Goal: Task Accomplishment & Management: Manage account settings

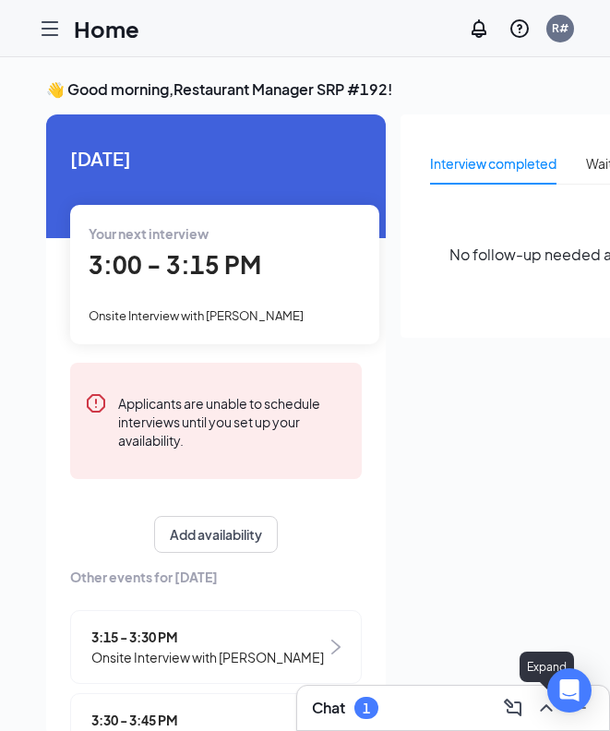
click at [542, 709] on icon "ChevronUp" at bounding box center [546, 707] width 12 height 7
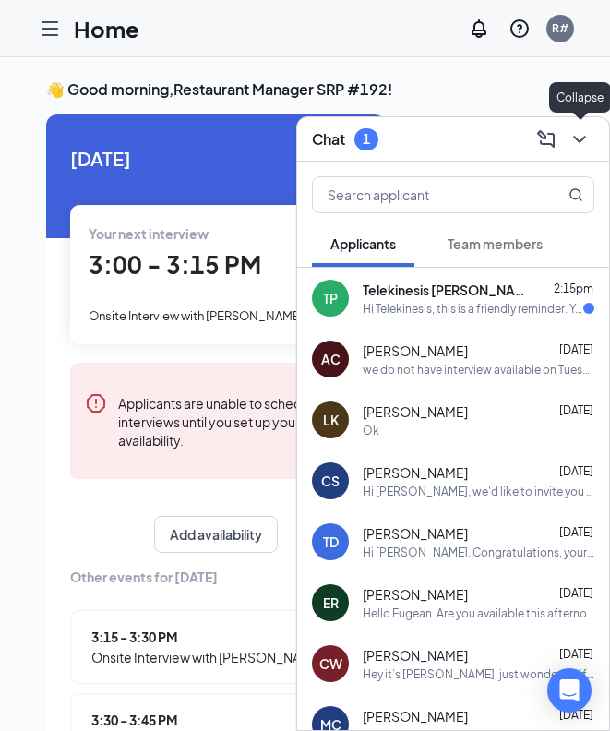
click at [573, 148] on icon "ChevronDown" at bounding box center [580, 139] width 22 height 22
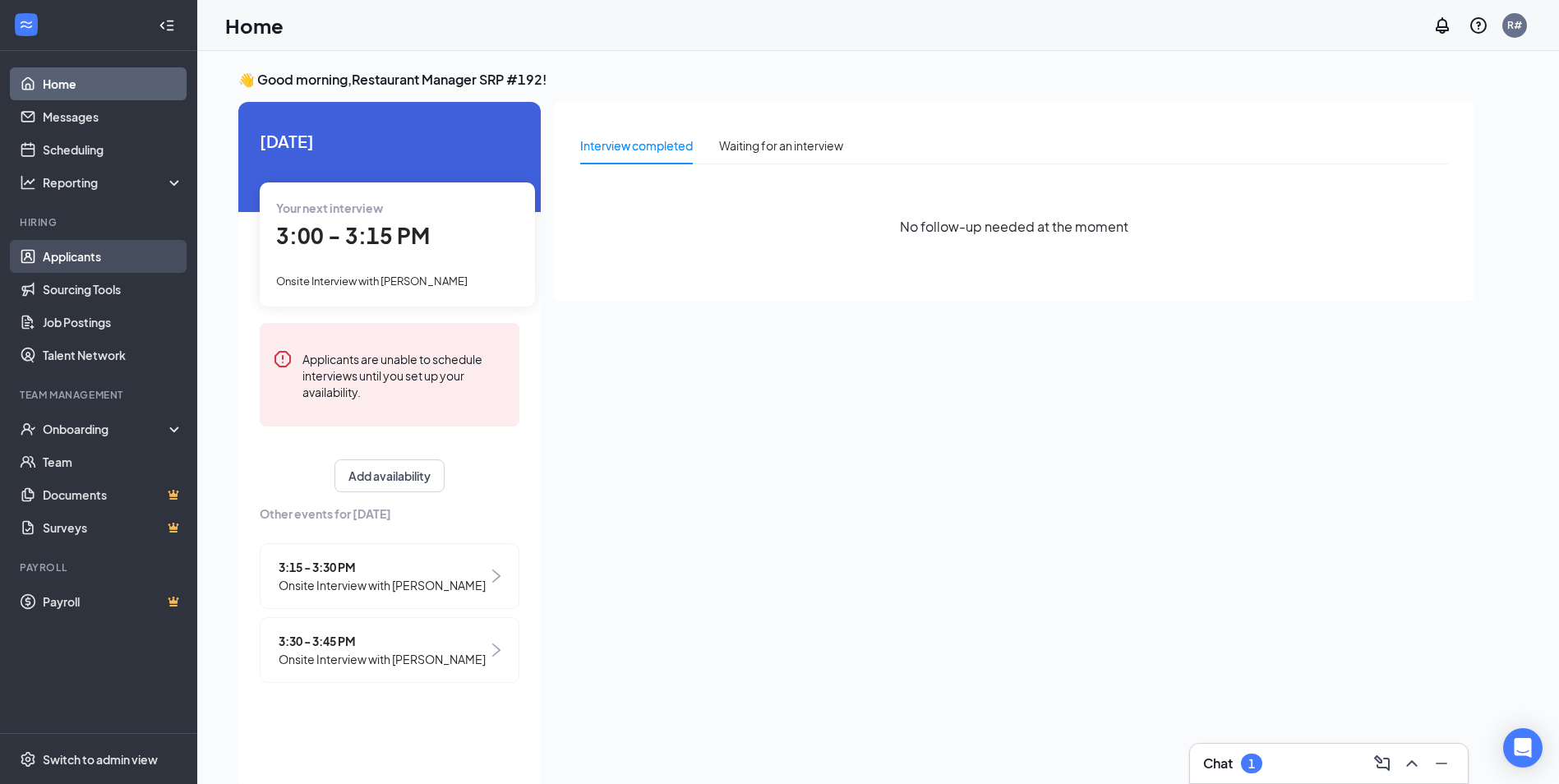
click at [74, 253] on link "Applicants" at bounding box center [113, 256] width 141 height 33
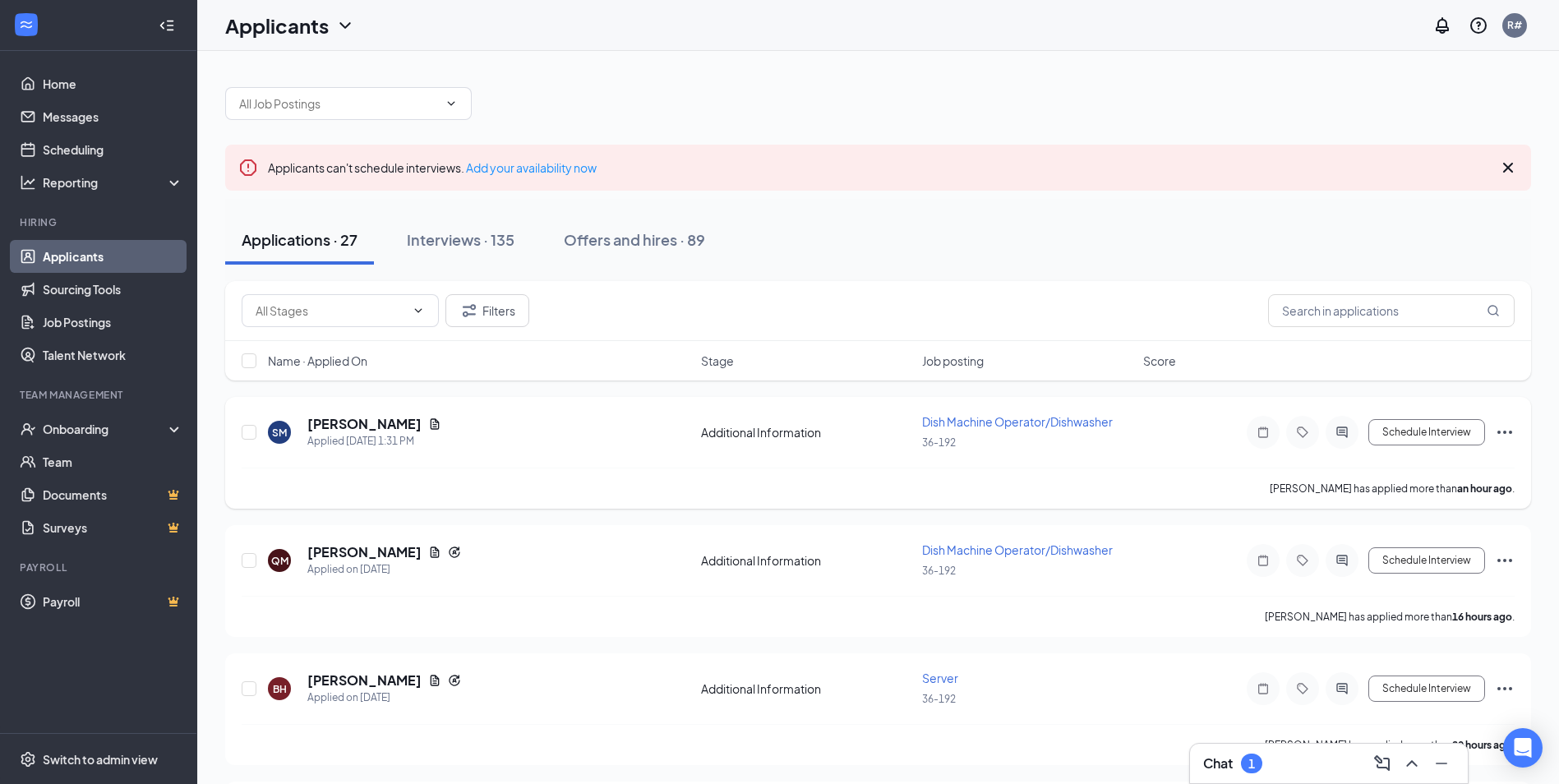
click at [555, 423] on span "Dish Machine Operator/Dishwasher" at bounding box center [1018, 421] width 191 height 15
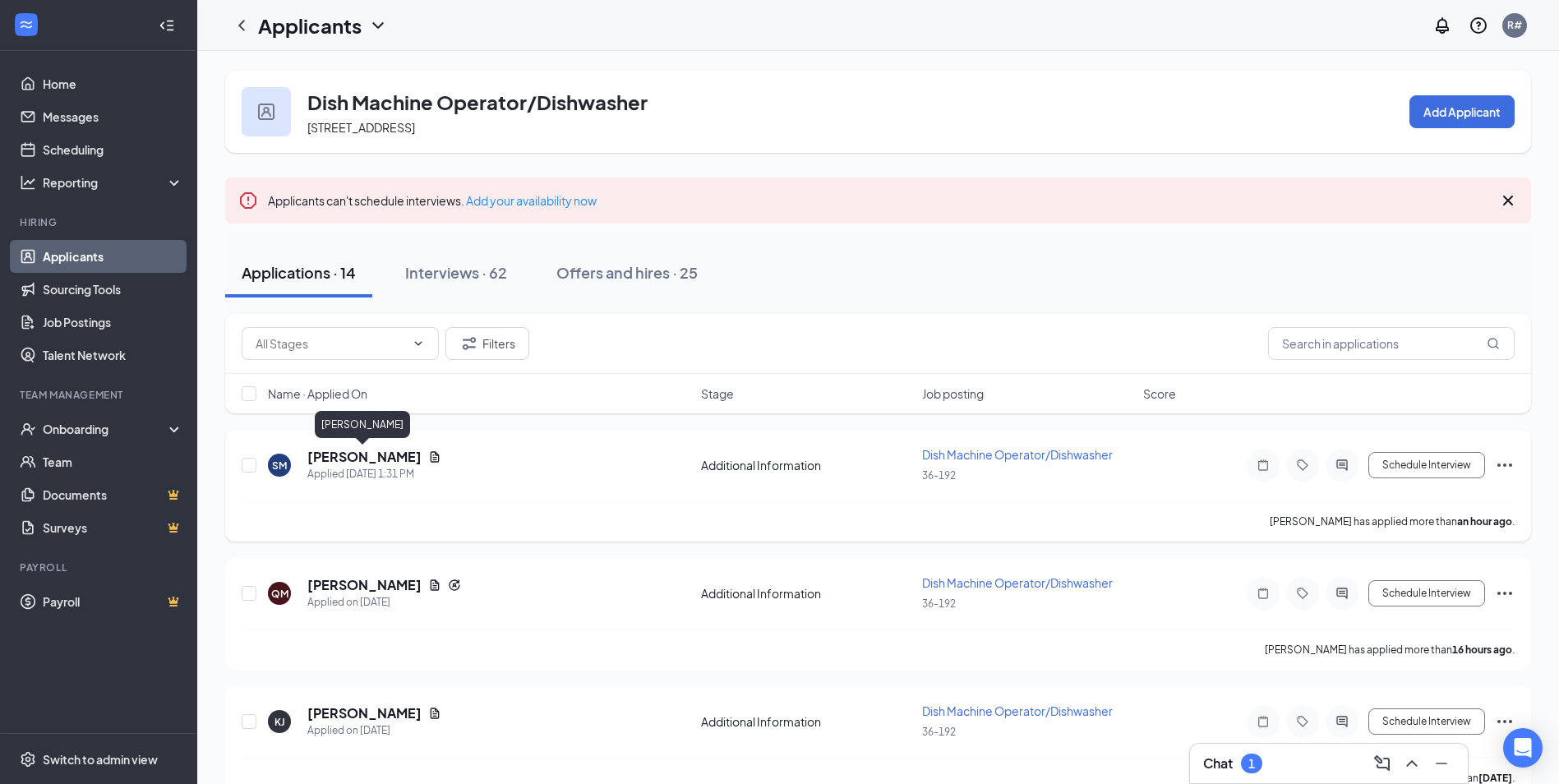
click at [379, 457] on h5 "[PERSON_NAME]" at bounding box center [364, 457] width 114 height 18
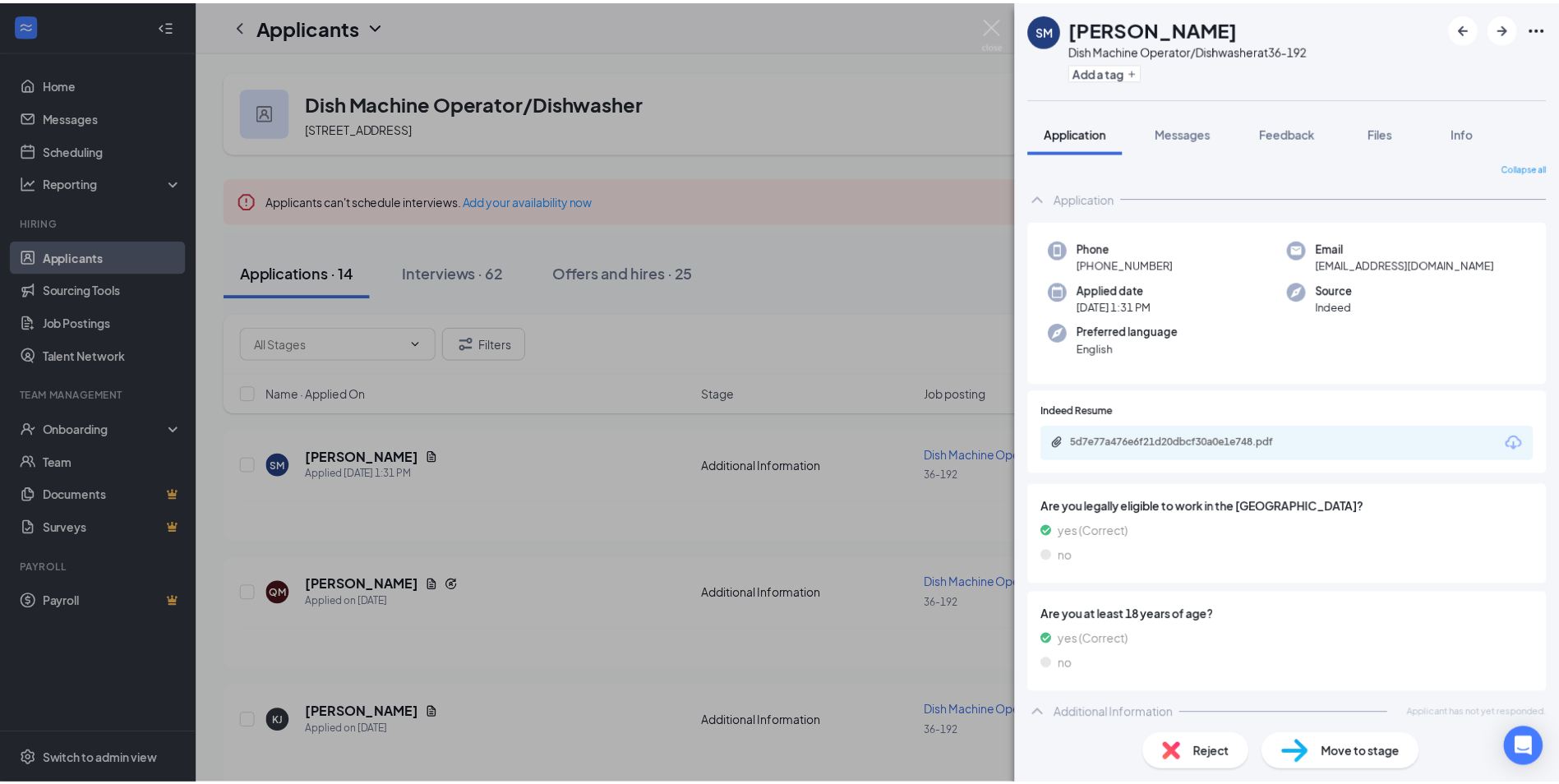
scroll to position [5, 0]
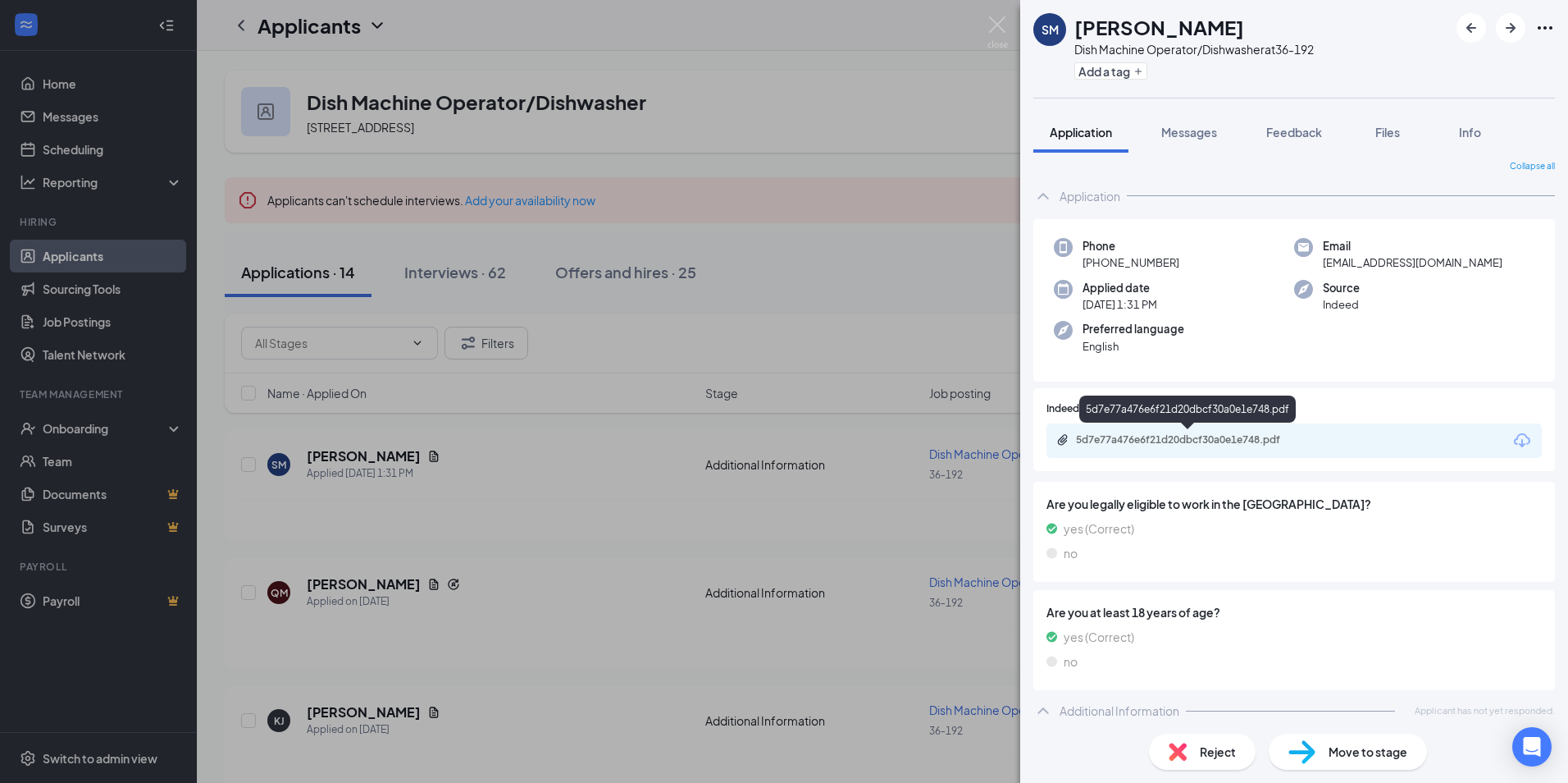
click at [553, 433] on div "5d7e77a476e6f21d20dbcf30a0e1e748.pdf" at bounding box center [1189, 439] width 266 height 13
click at [553, 26] on img at bounding box center [998, 32] width 20 height 32
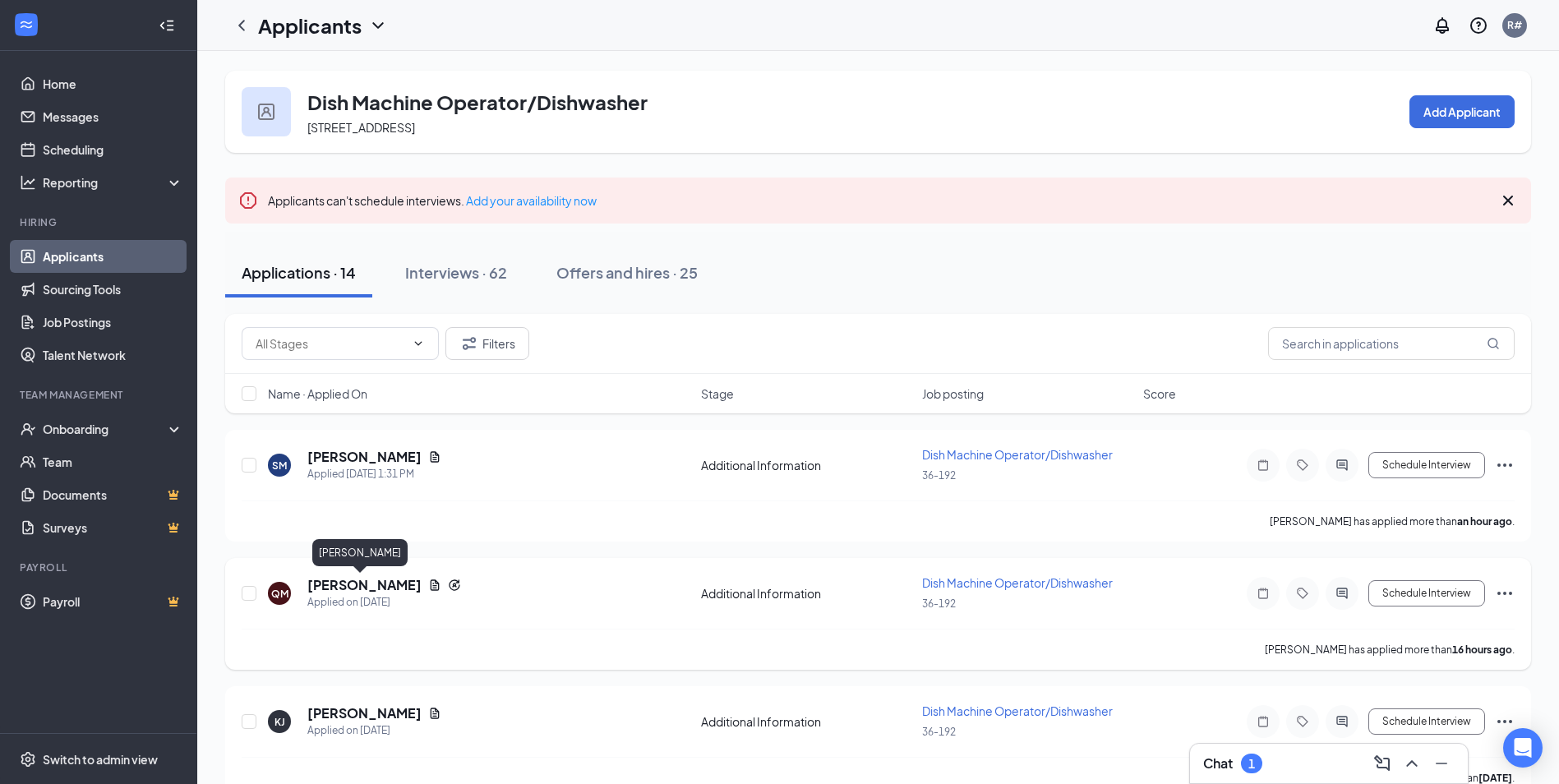
click at [372, 584] on h5 "[PERSON_NAME]" at bounding box center [364, 585] width 114 height 18
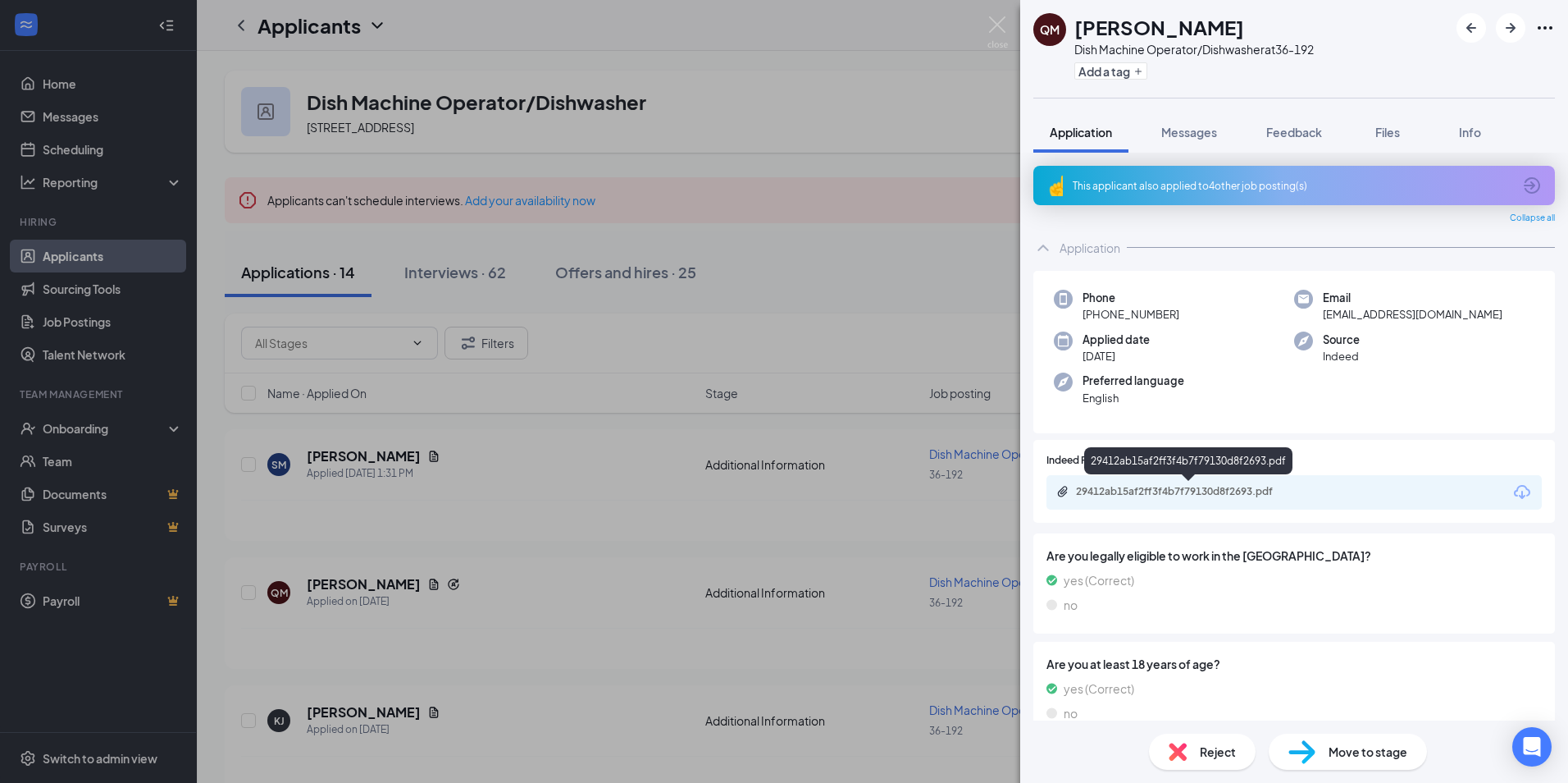
click at [553, 485] on div "29412ab15af2ff3f4b7f79130d8f2693.pdf" at bounding box center [1190, 491] width 229 height 13
click at [553, 27] on img at bounding box center [998, 32] width 20 height 32
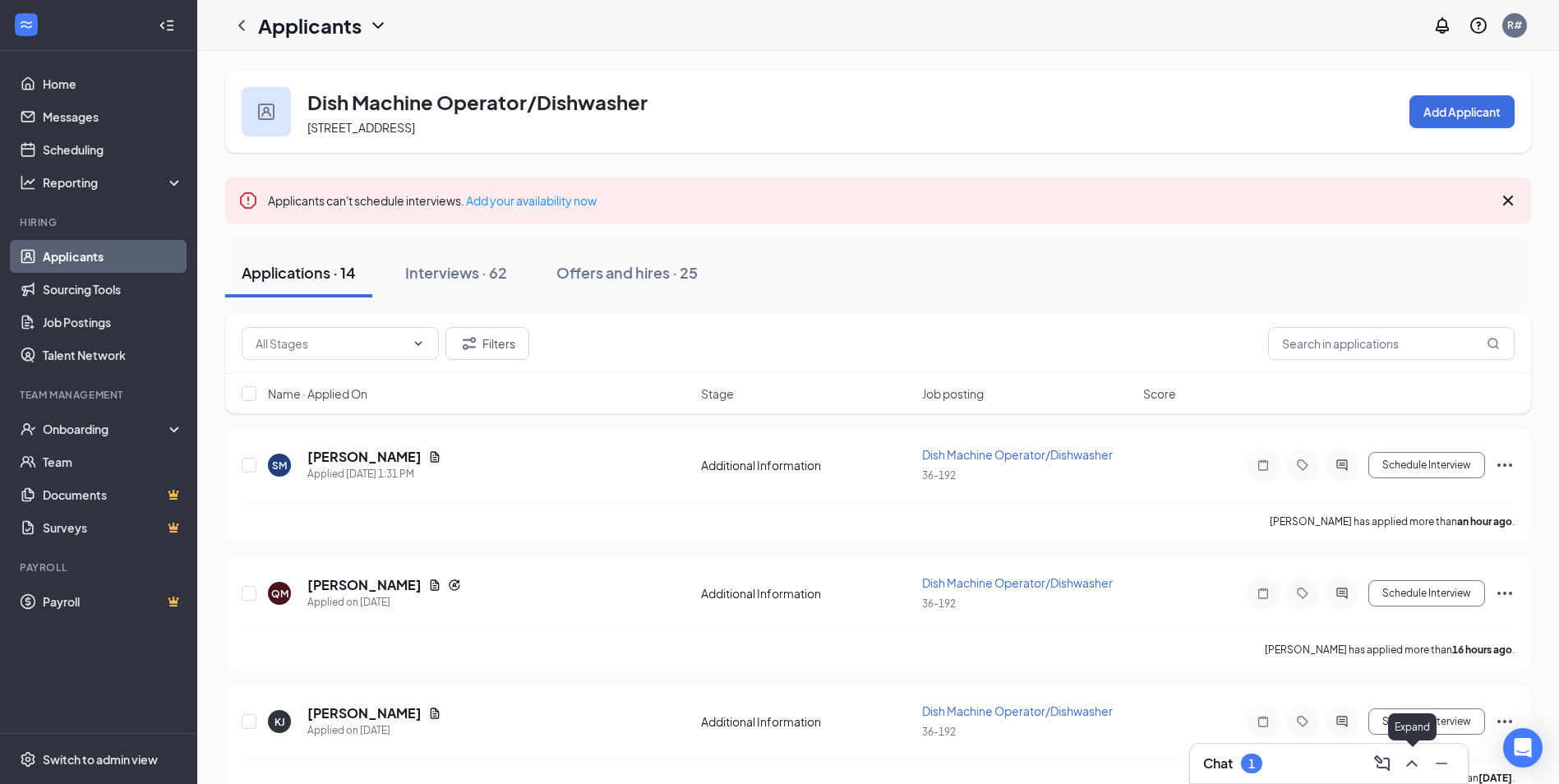
click at [555, 662] on icon "ChevronUp" at bounding box center [1412, 764] width 20 height 20
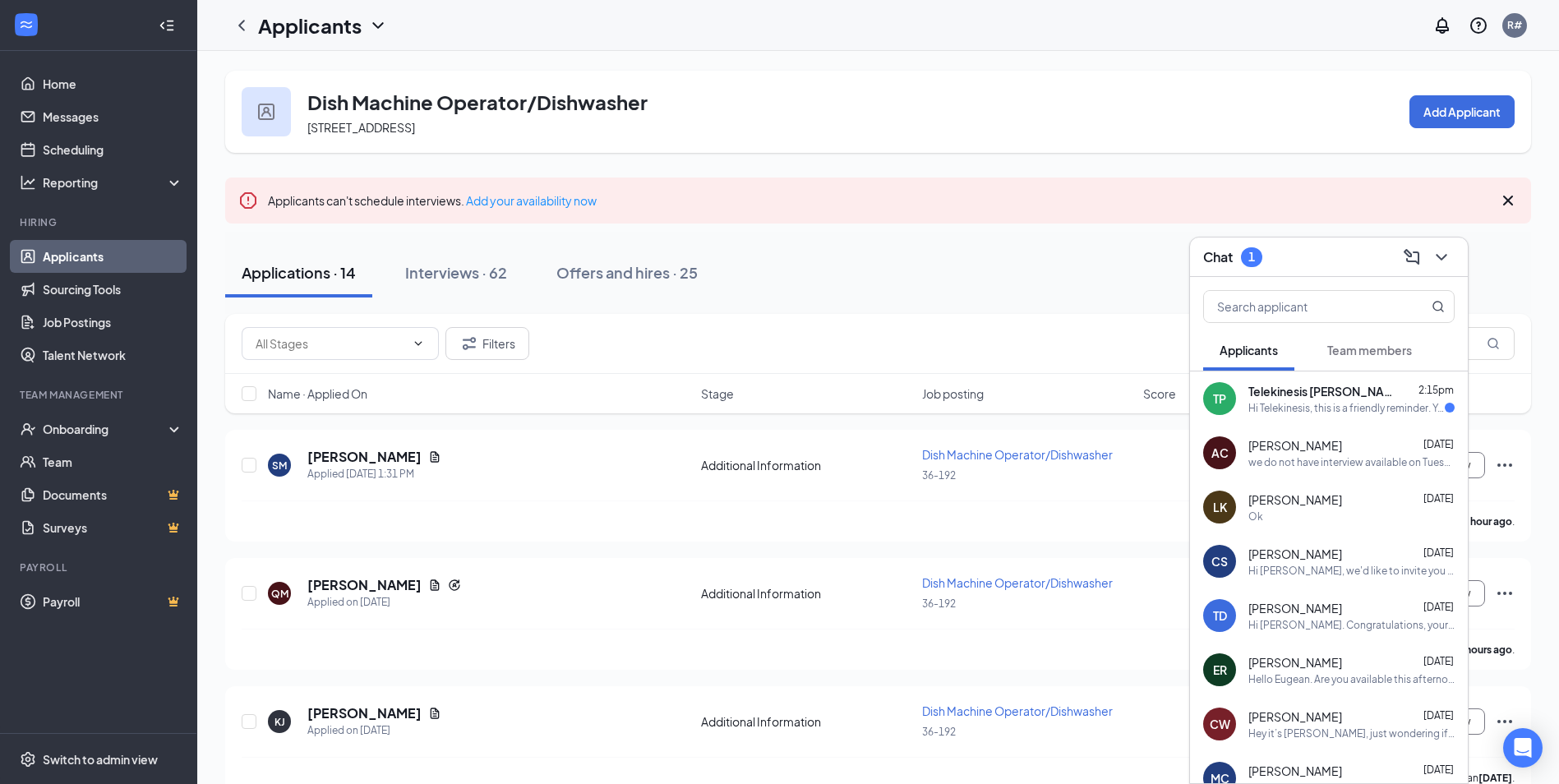
click at [555, 414] on div "Hi Telekinesis, this is a friendly reminder. Your On Site Interview with IHOP f…" at bounding box center [1346, 408] width 197 height 14
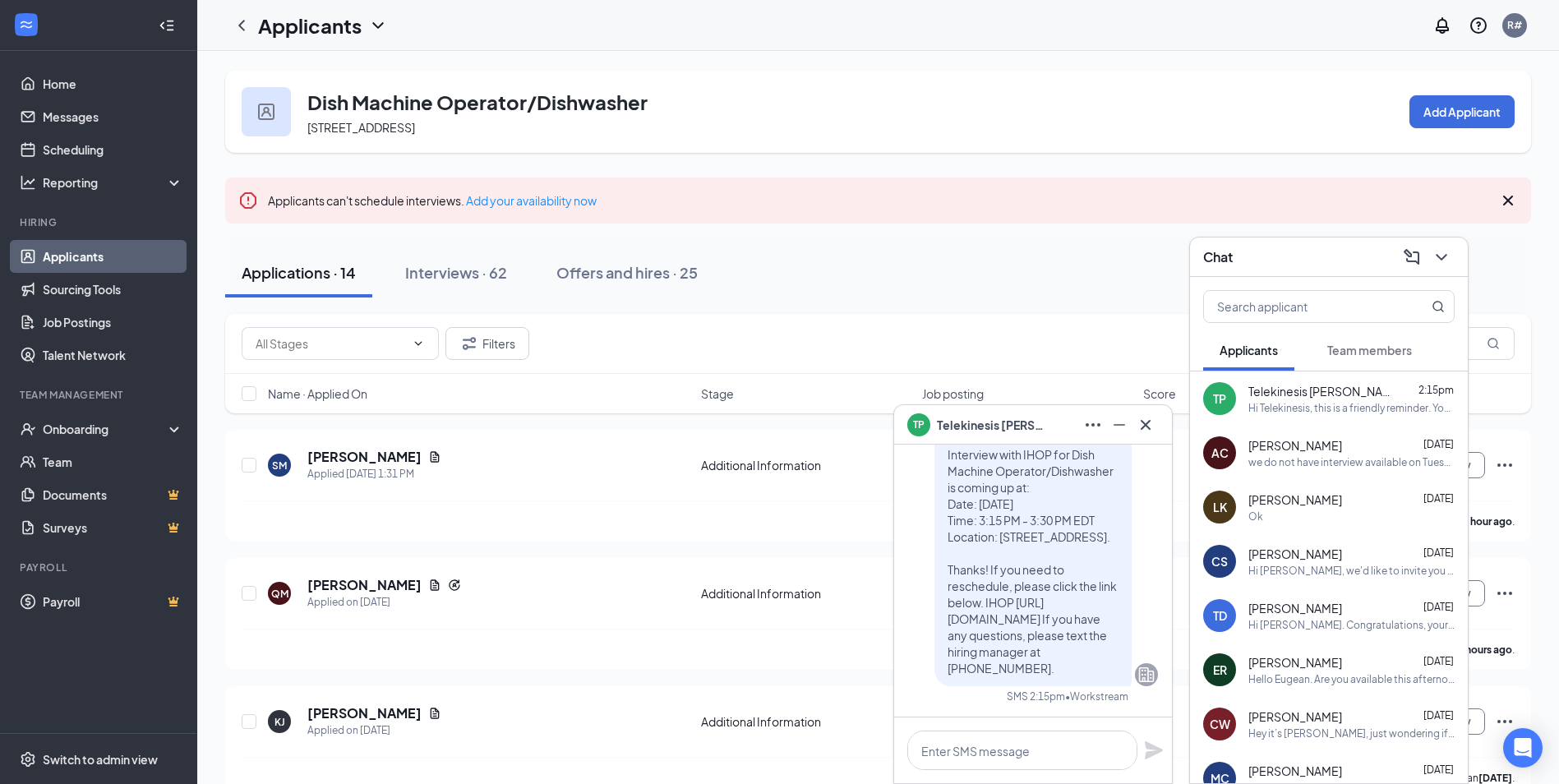
click at [555, 464] on div "we do not have interview available on Tuesdays or [DATE]." at bounding box center [1352, 462] width 207 height 14
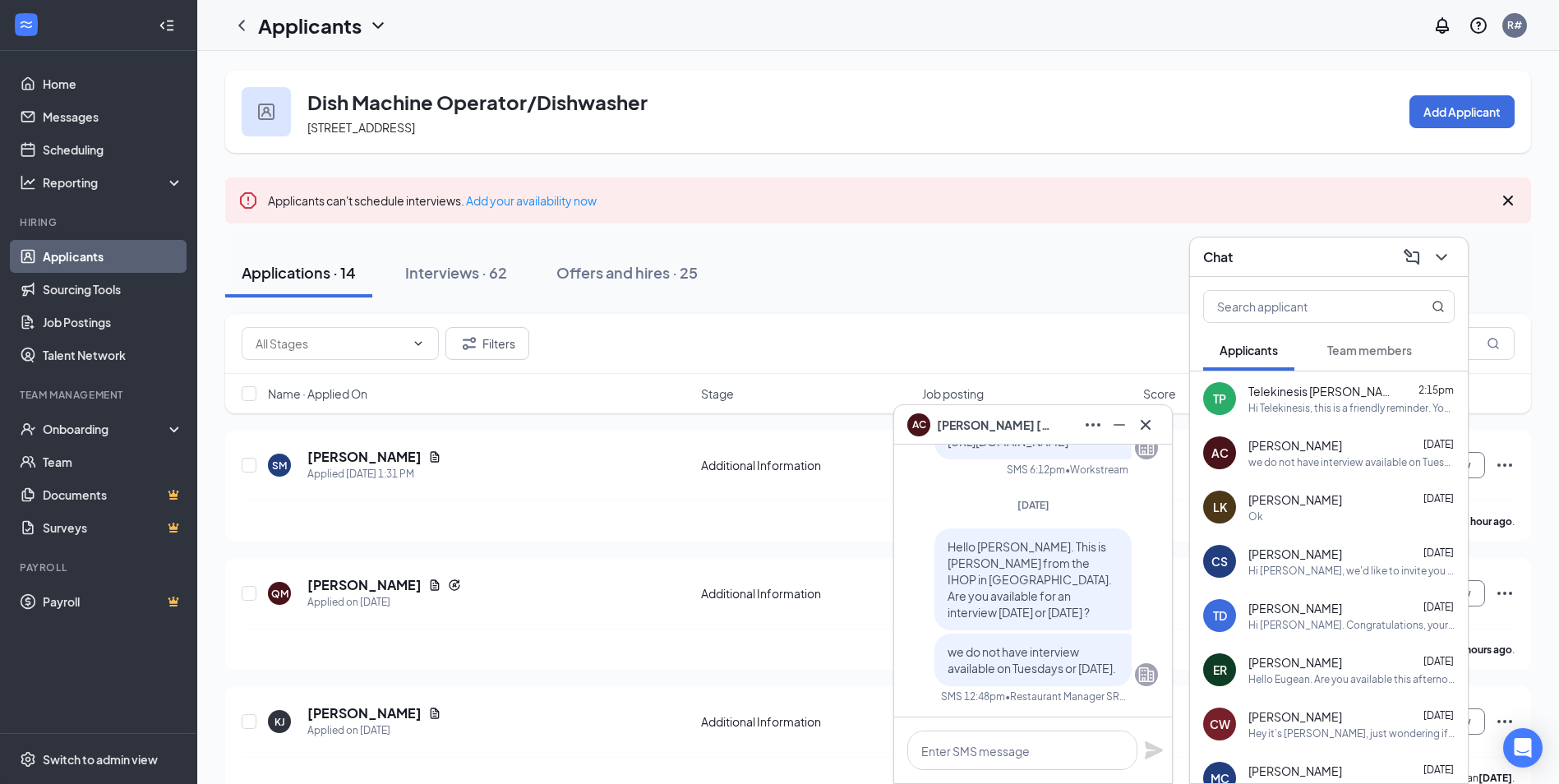
click at [555, 410] on div "Hi Telekinesis, this is a friendly reminder. Your On Site Interview with IHOP f…" at bounding box center [1352, 408] width 207 height 14
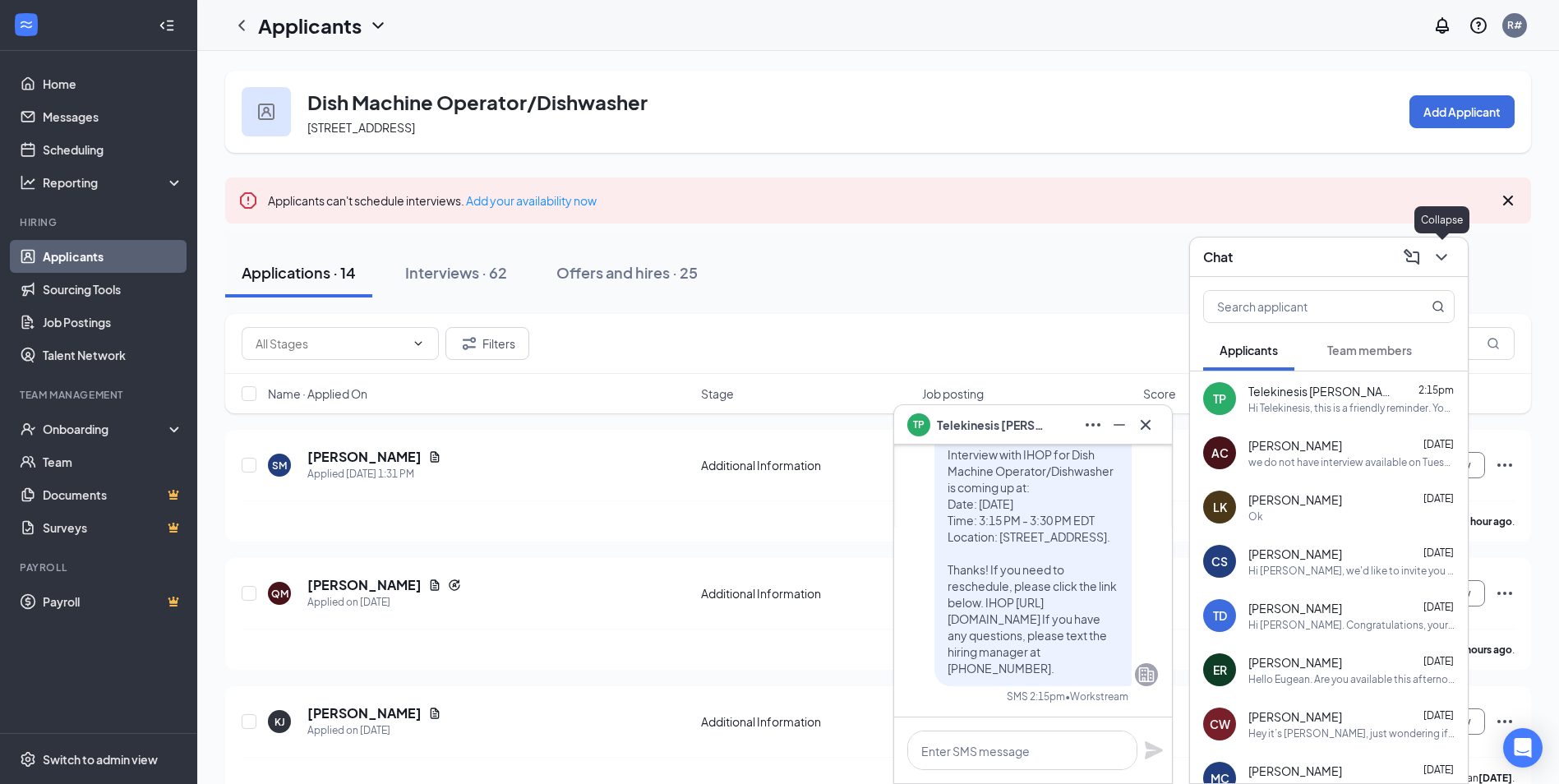
click at [555, 258] on icon "ChevronDown" at bounding box center [1441, 256] width 11 height 6
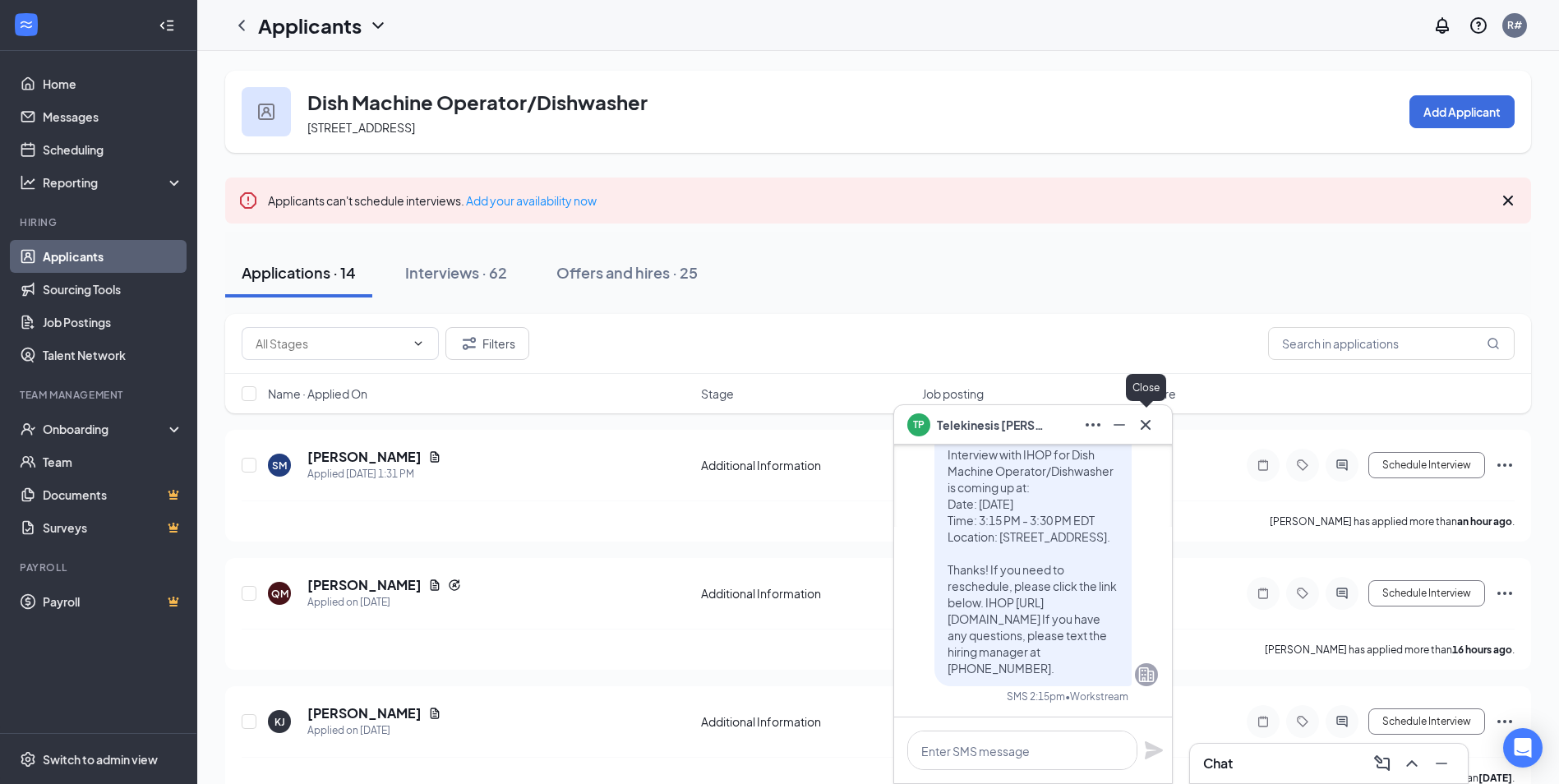
click at [555, 424] on icon "Cross" at bounding box center [1146, 424] width 20 height 20
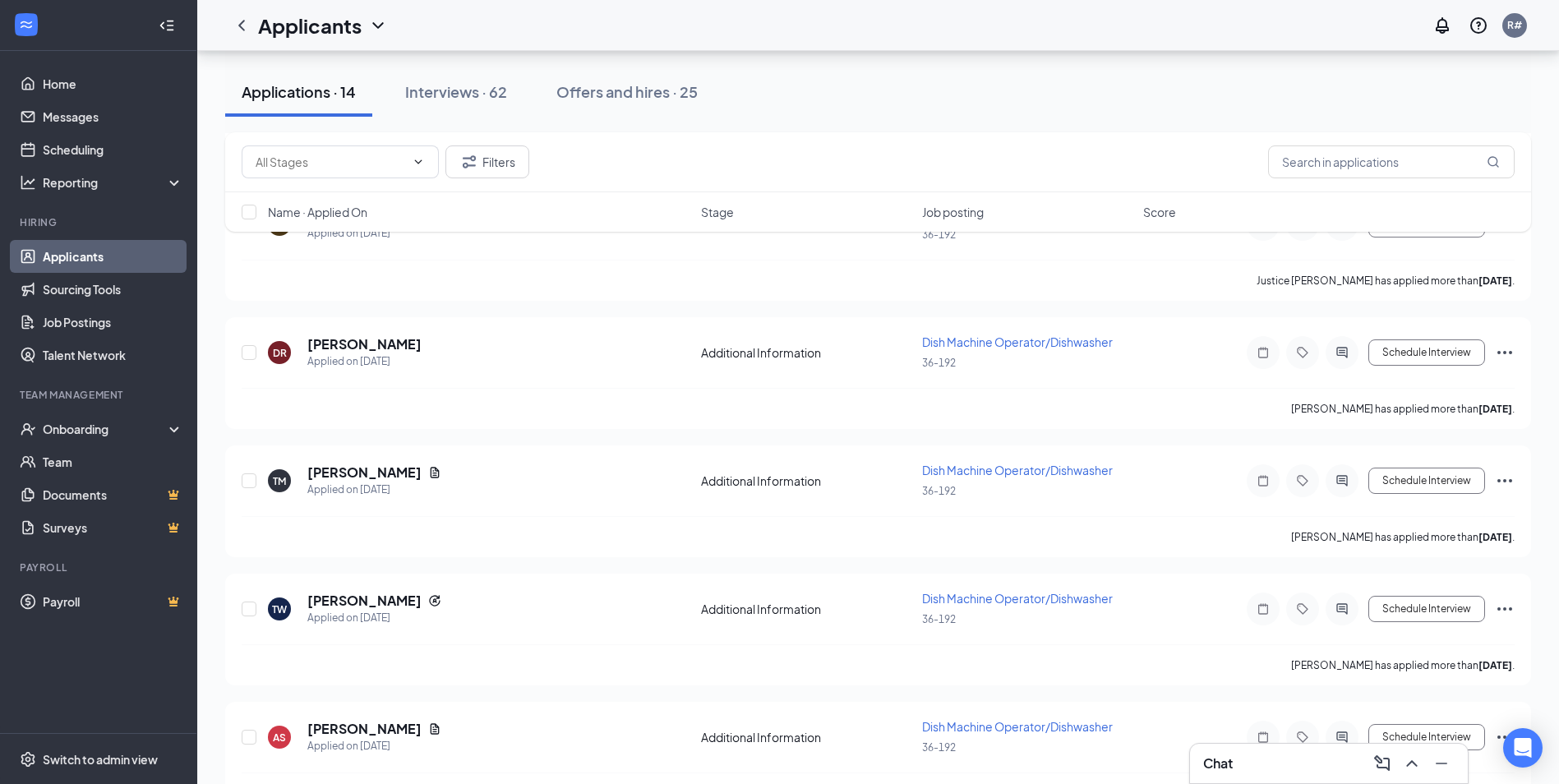
scroll to position [1396, 0]
click at [81, 255] on link "Applicants" at bounding box center [113, 256] width 141 height 33
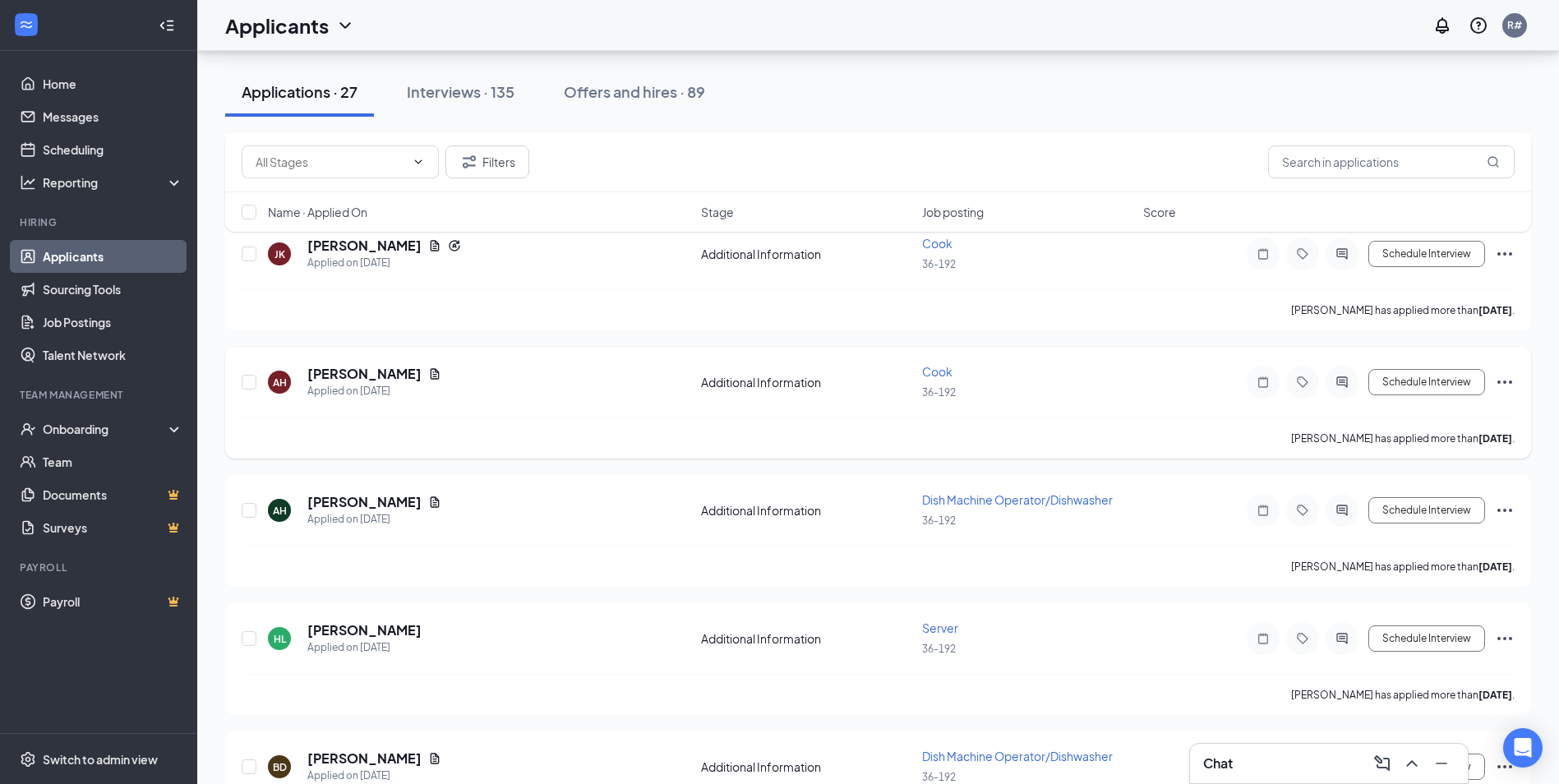
scroll to position [898, 0]
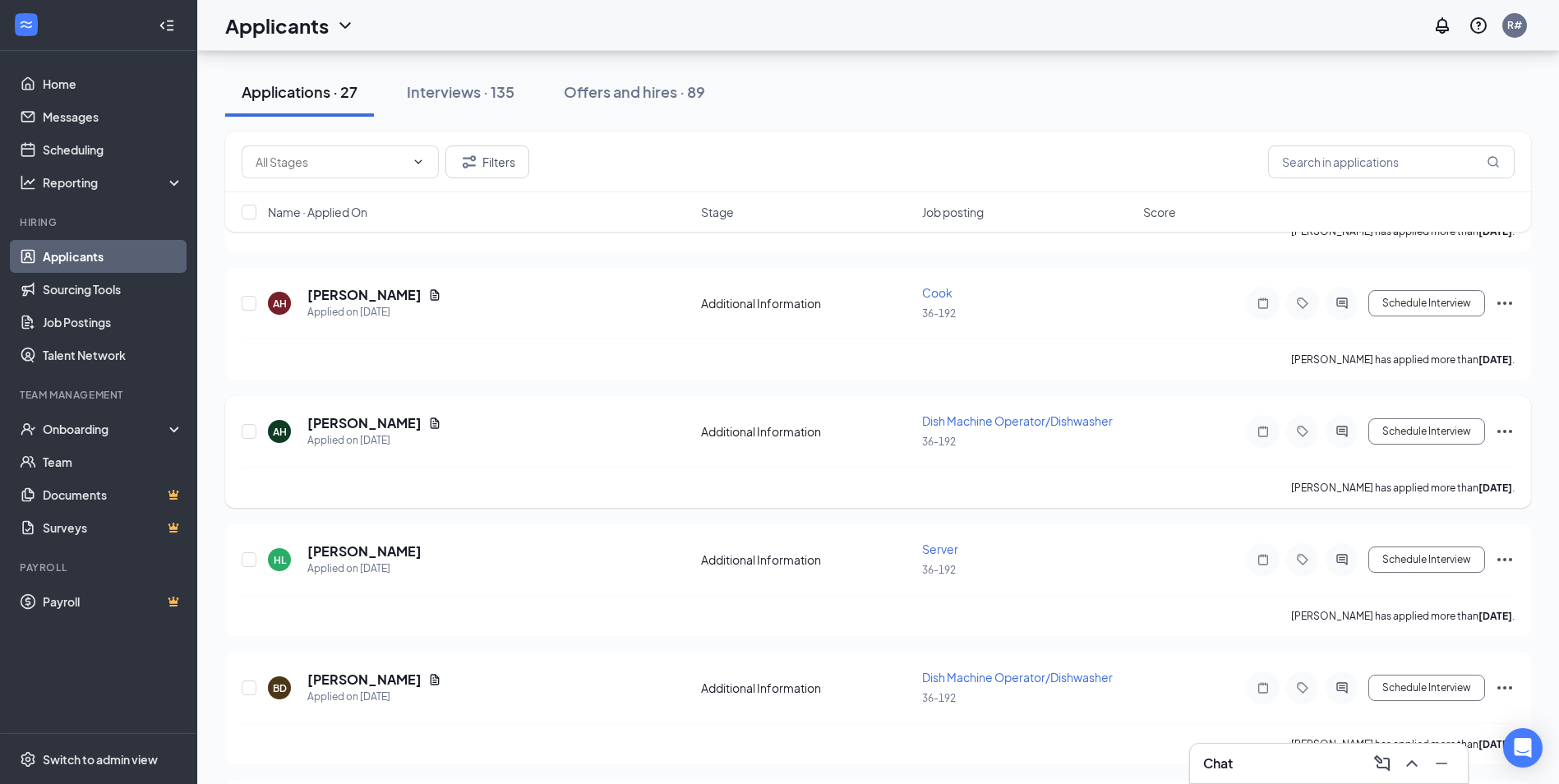
click at [555, 425] on span "Dish Machine Operator/Dishwasher" at bounding box center [1018, 420] width 191 height 15
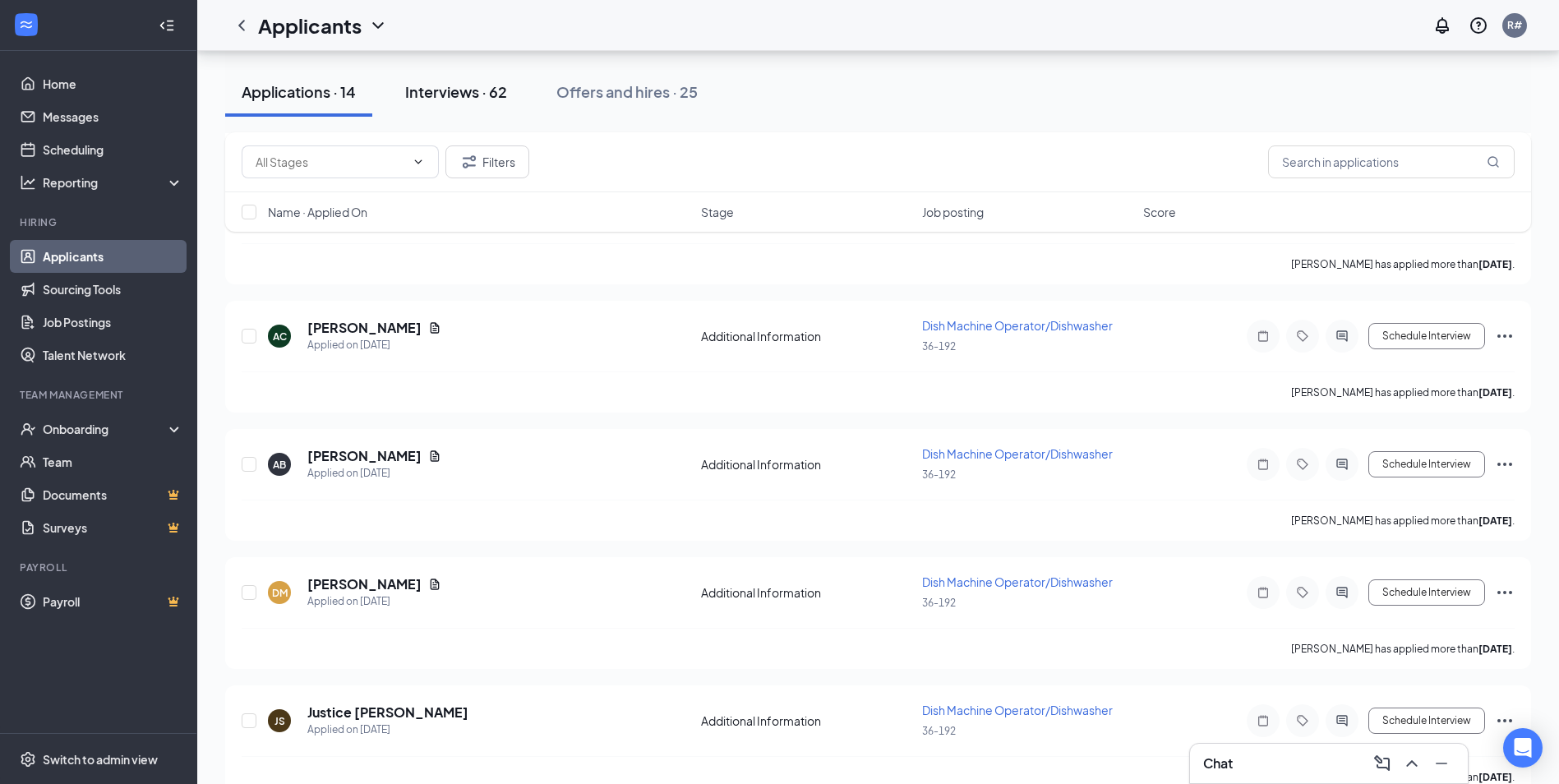
click at [477, 95] on div "Interviews · 62" at bounding box center [456, 91] width 101 height 20
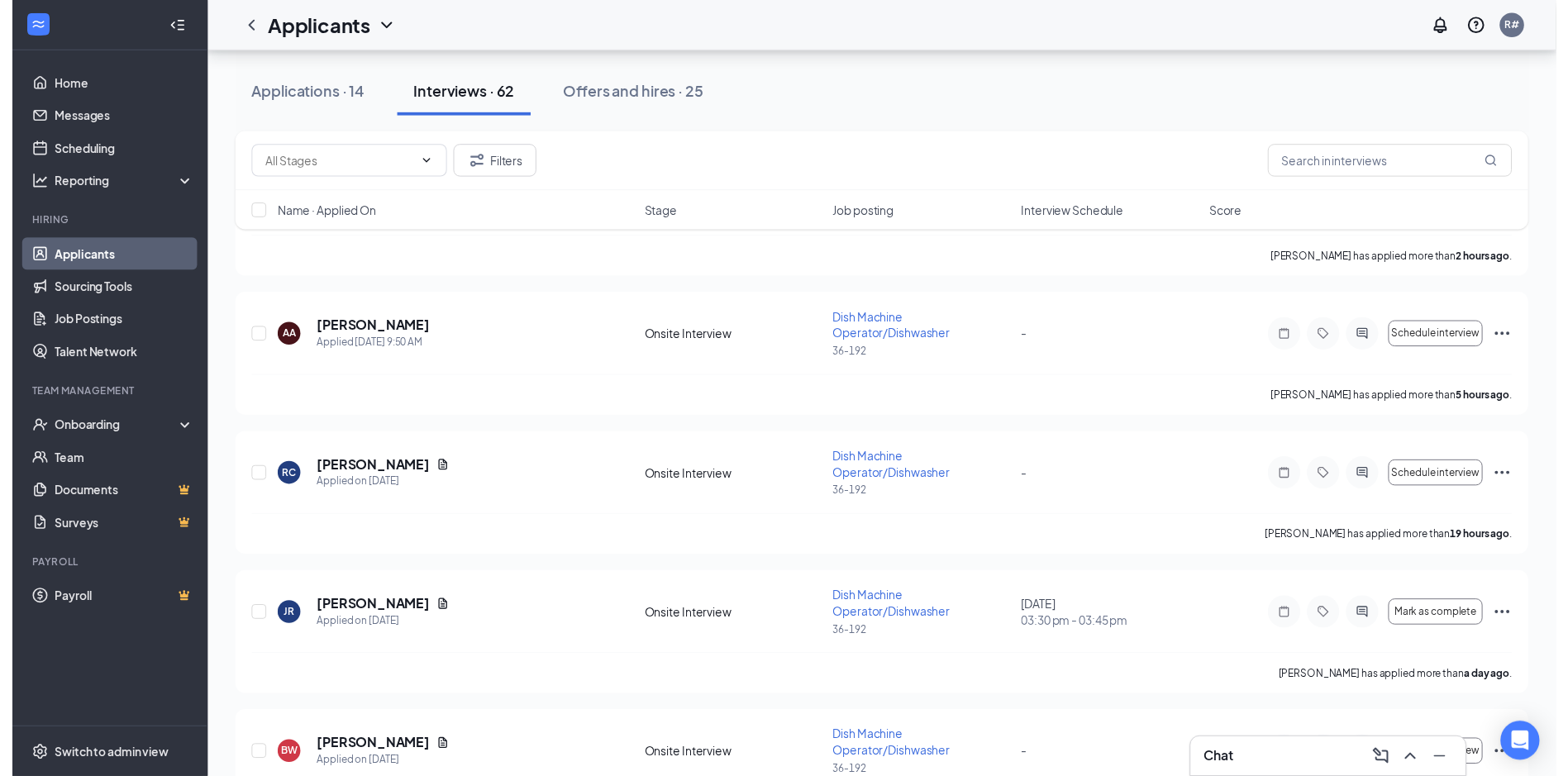
scroll to position [330, 0]
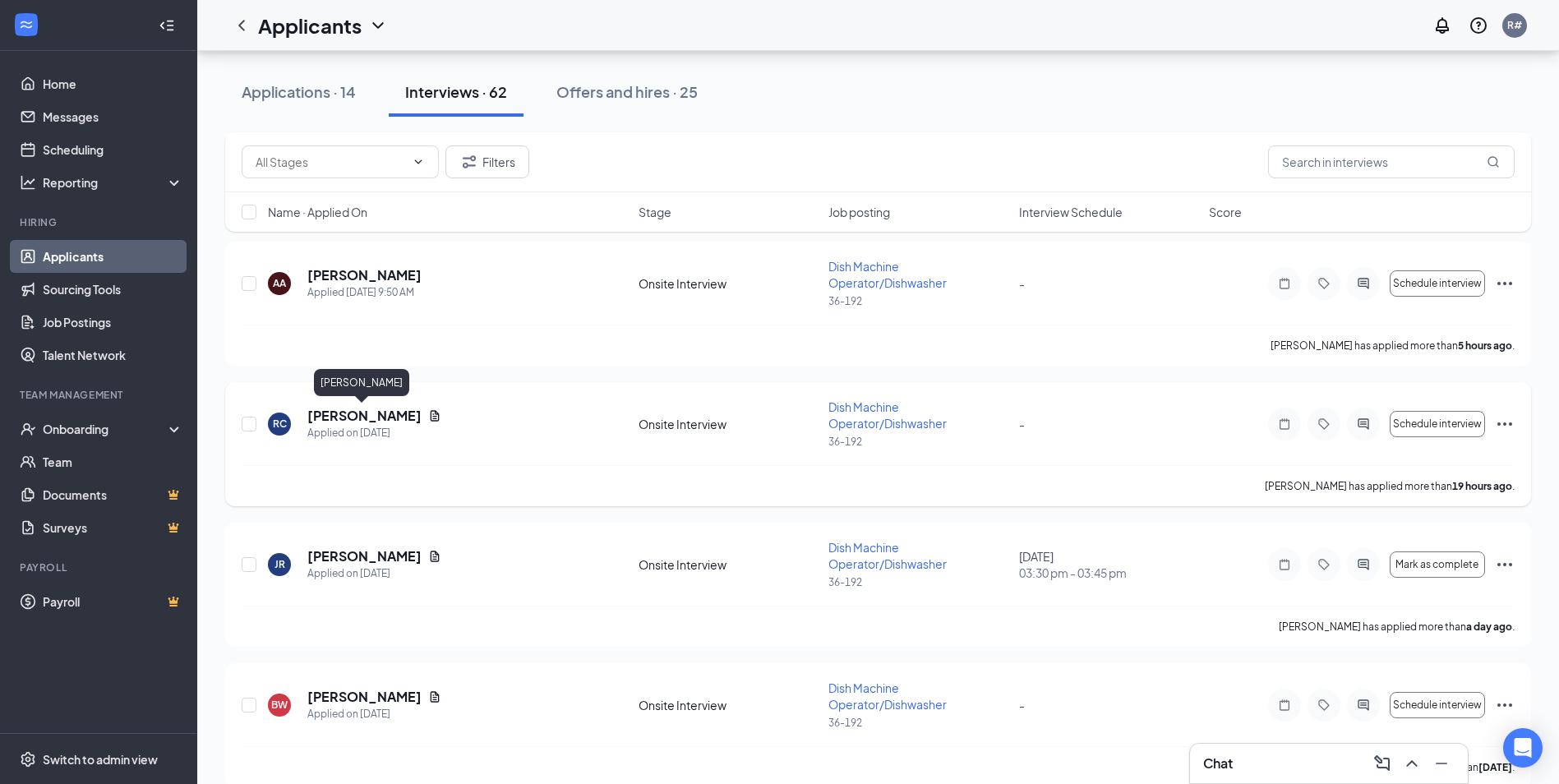
click at [355, 414] on h5 "[PERSON_NAME]" at bounding box center [364, 416] width 114 height 18
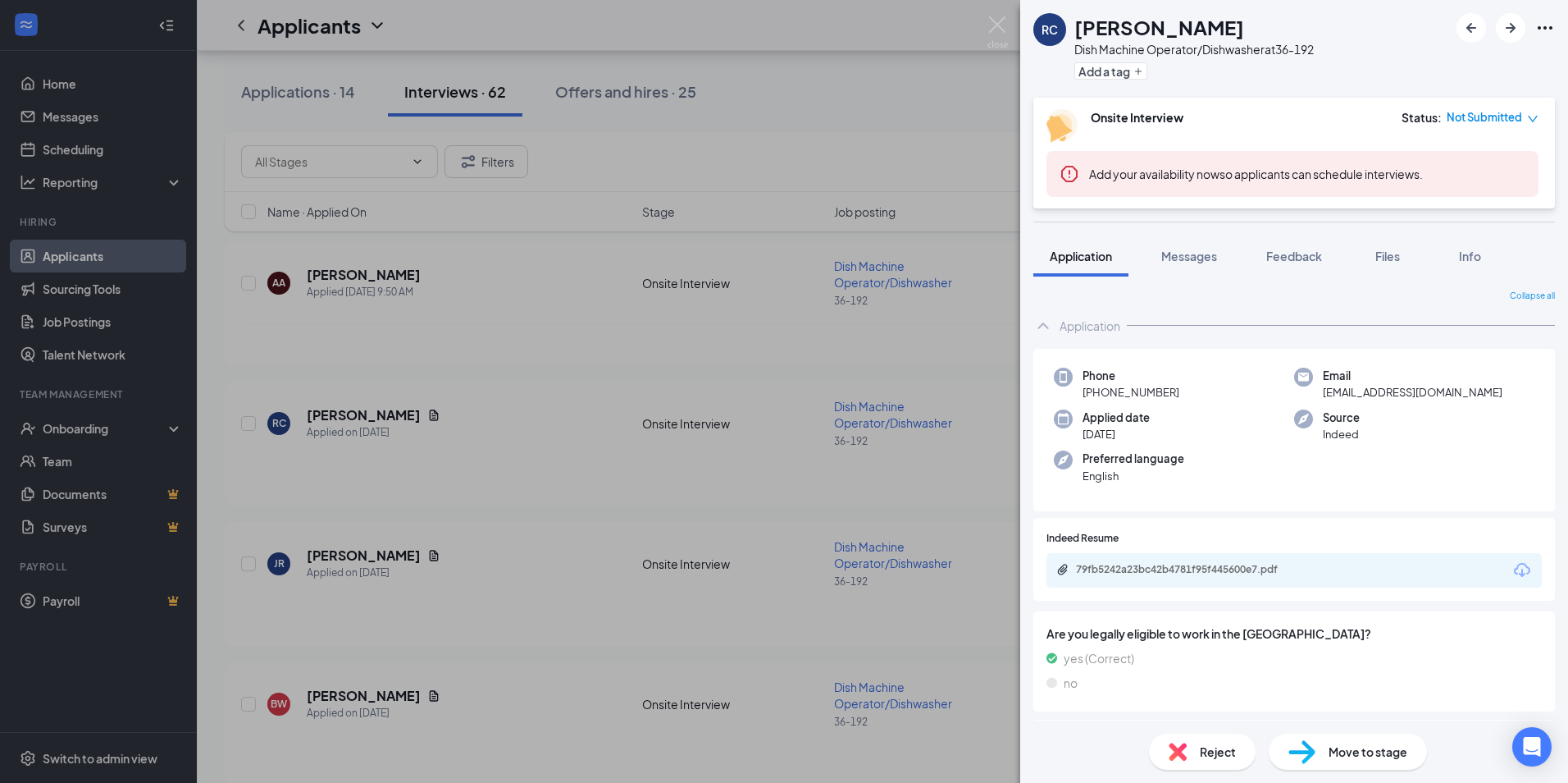
click at [553, 566] on div "79fb5242a23bc42b4781f95f445600e7.pdf" at bounding box center [1190, 569] width 229 height 13
click at [553, 23] on img at bounding box center [998, 32] width 20 height 32
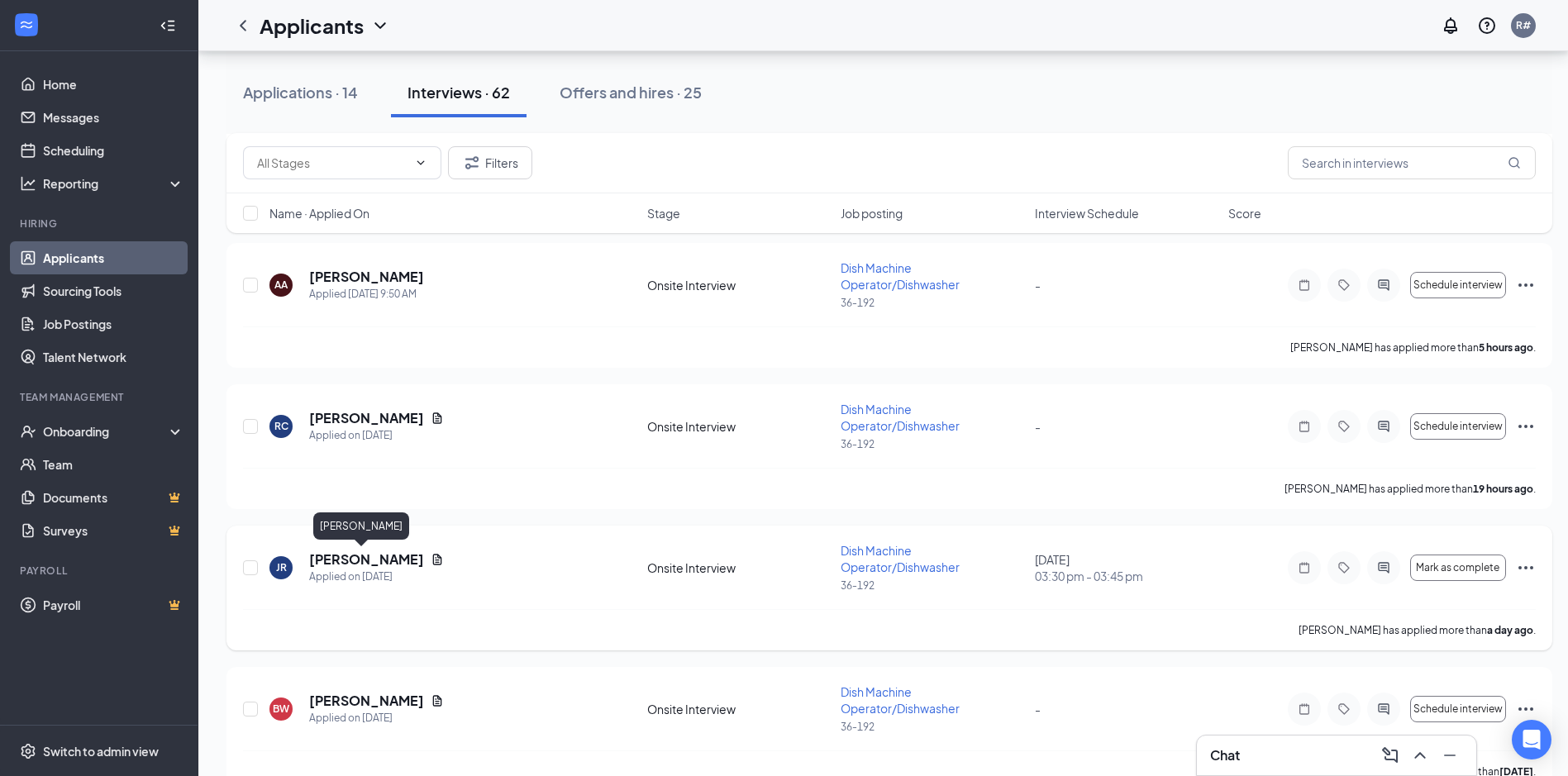
click at [330, 559] on h5 "[PERSON_NAME]" at bounding box center [366, 559] width 115 height 18
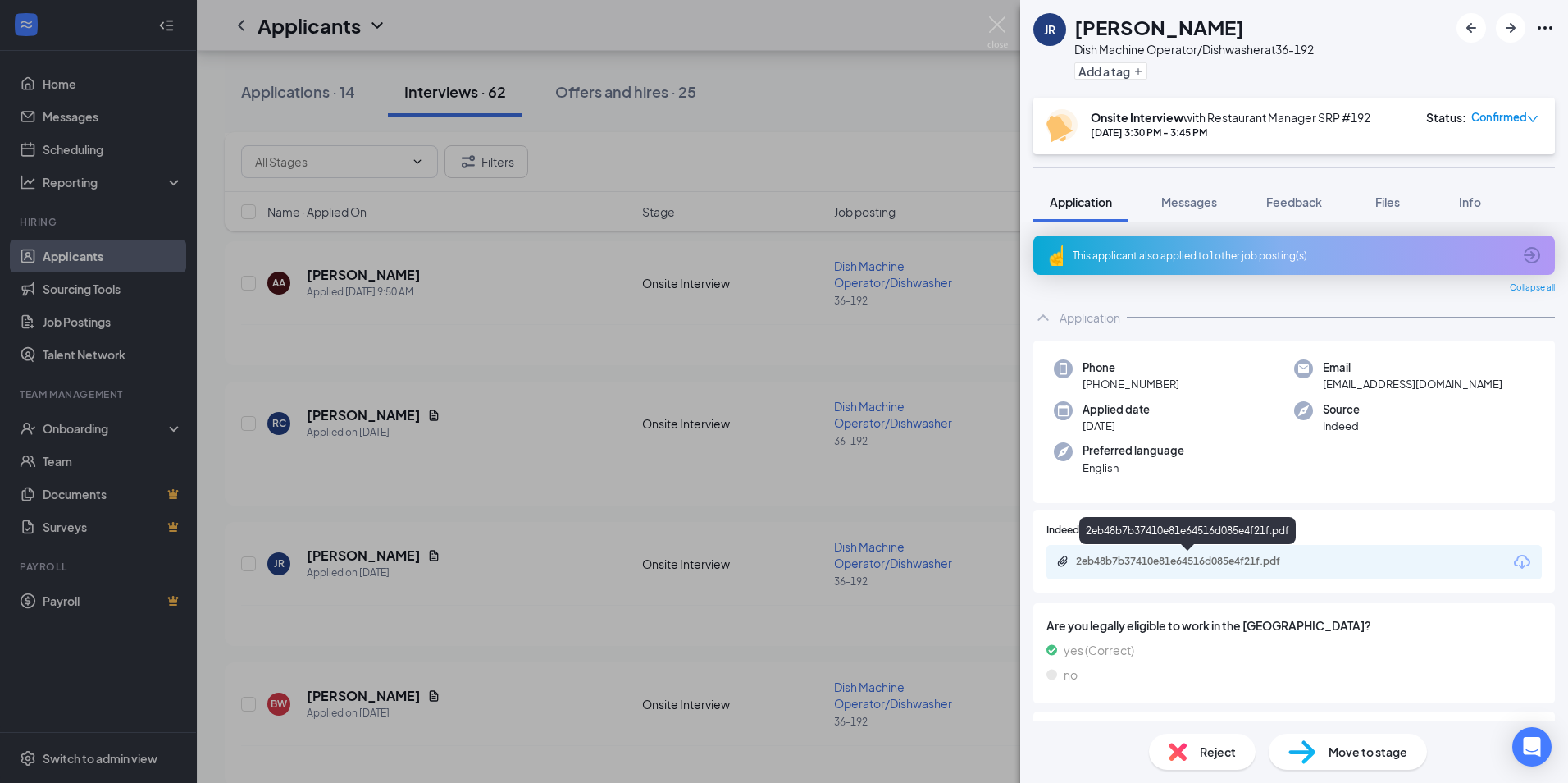
click at [553, 555] on div "2eb48b7b37410e81e64516d085e4f21f.pdf" at bounding box center [1190, 561] width 229 height 13
drag, startPoint x: 999, startPoint y: 20, endPoint x: 1020, endPoint y: 45, distance: 32.6
click at [553, 20] on img at bounding box center [998, 32] width 20 height 32
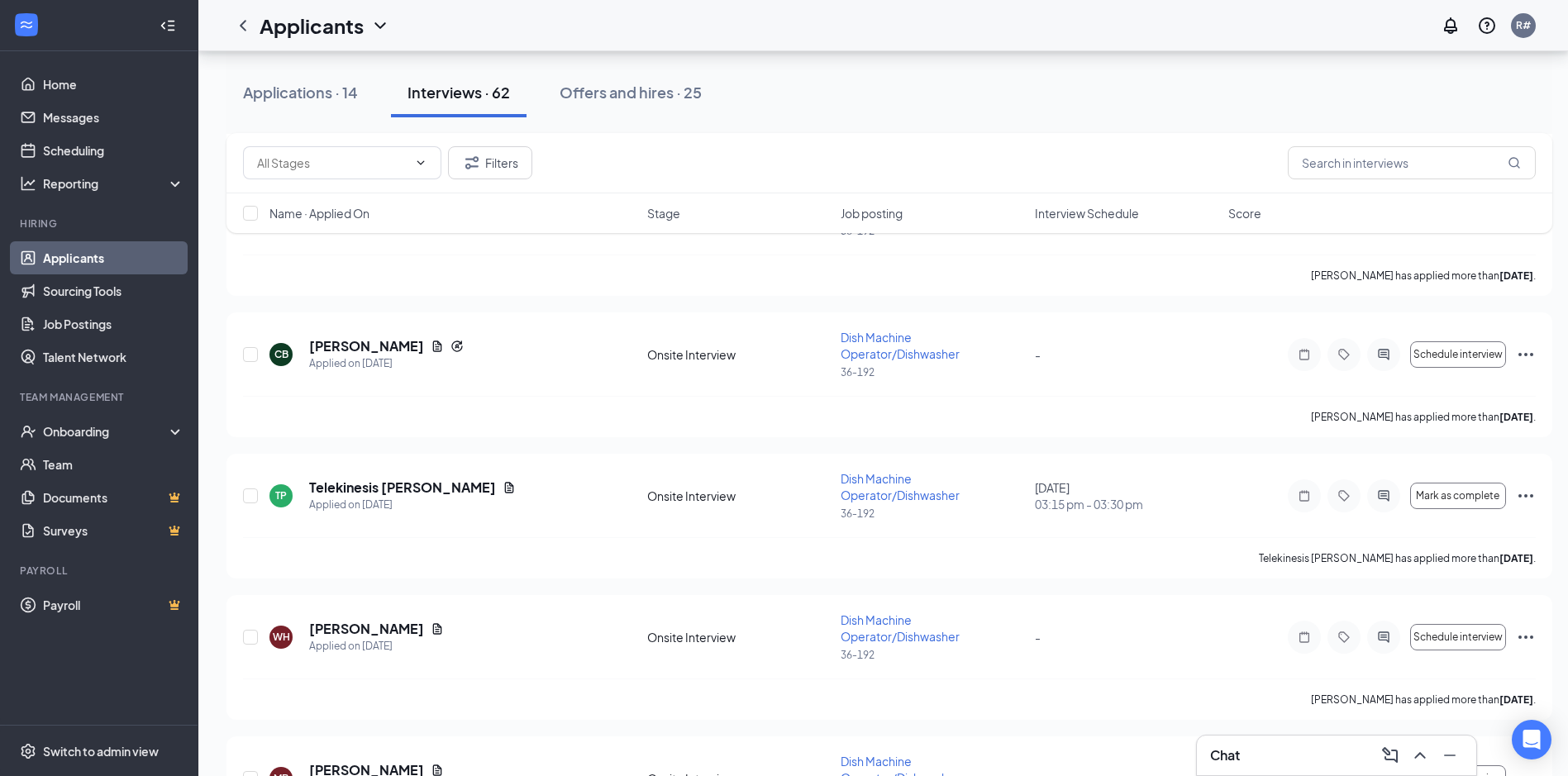
scroll to position [992, 0]
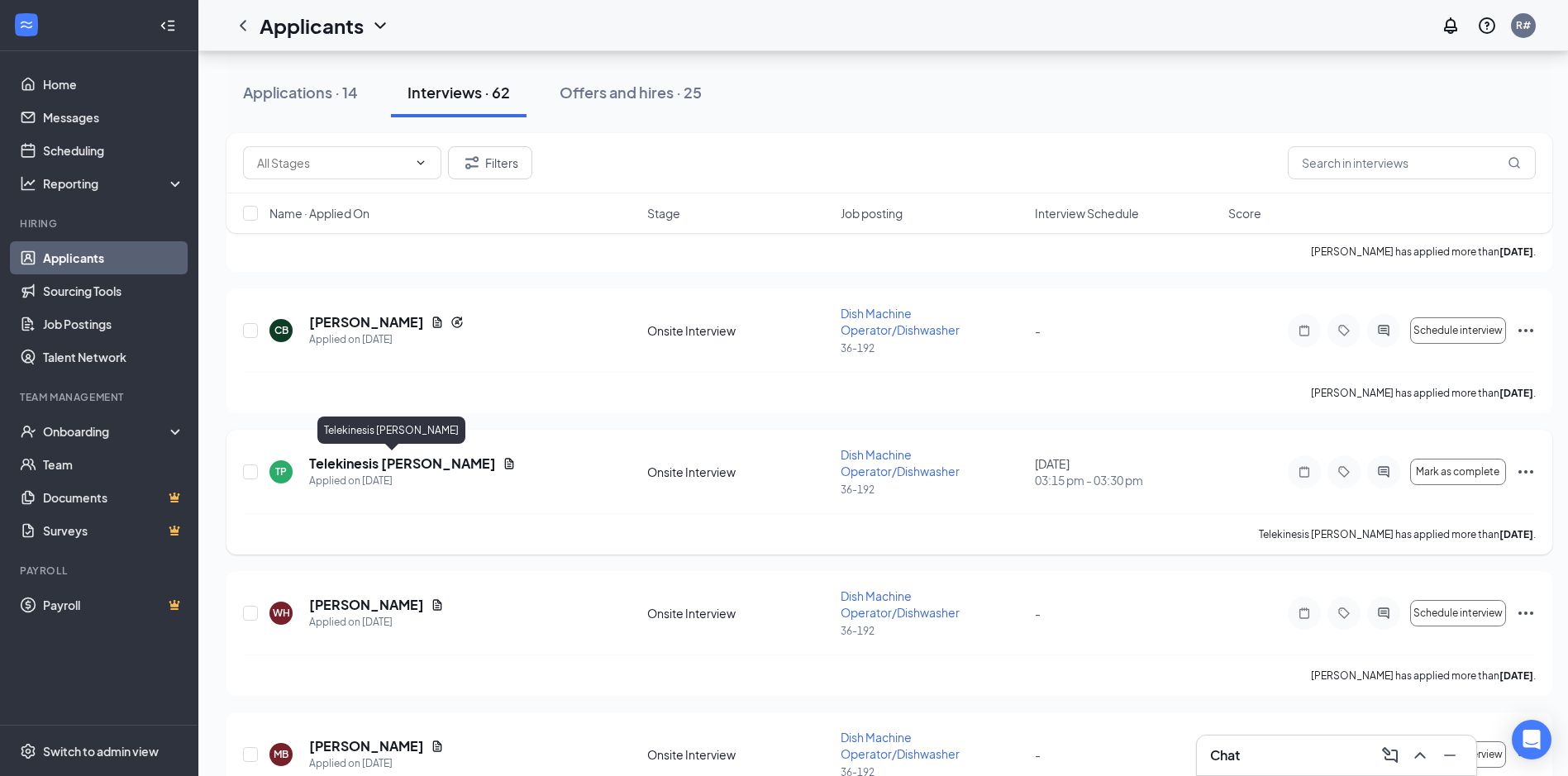
click at [368, 461] on h5 "Telekinesis [PERSON_NAME]" at bounding box center [402, 464] width 187 height 18
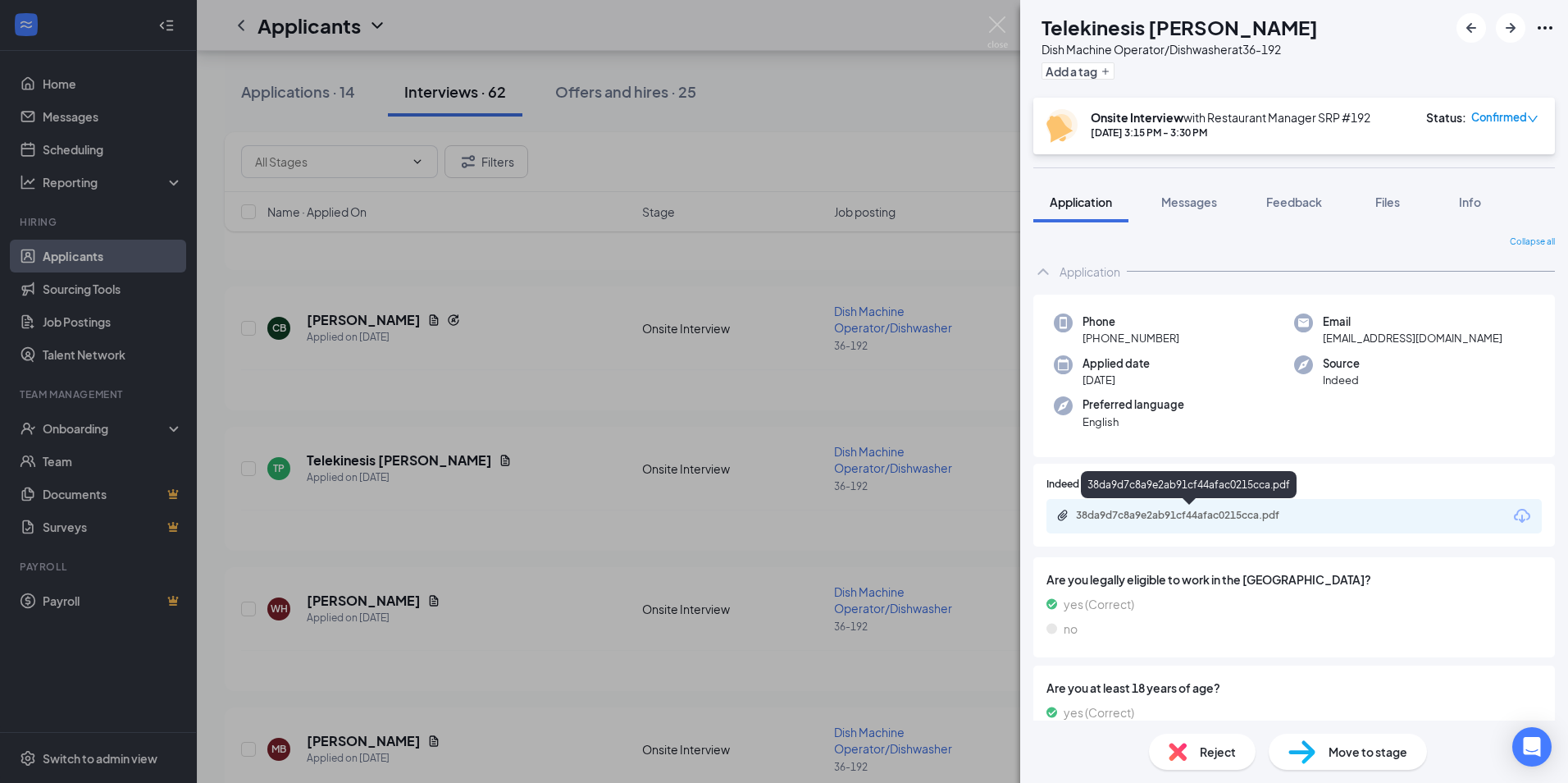
click at [553, 515] on div "38da9d7c8a9e2ab91cf44afac0215cca.pdf" at bounding box center [1190, 515] width 229 height 13
click at [553, 29] on img at bounding box center [998, 32] width 20 height 32
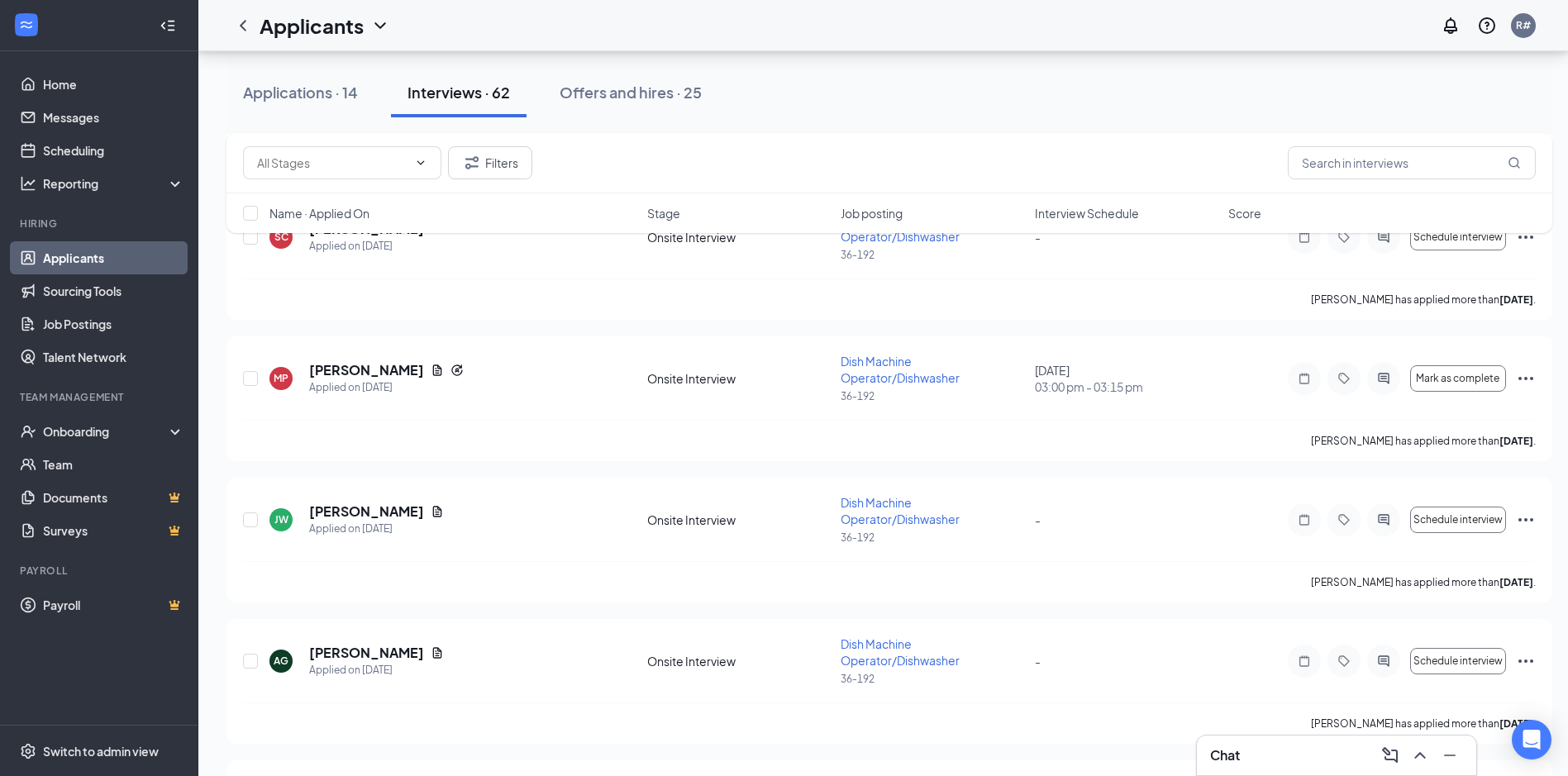
scroll to position [2314, 0]
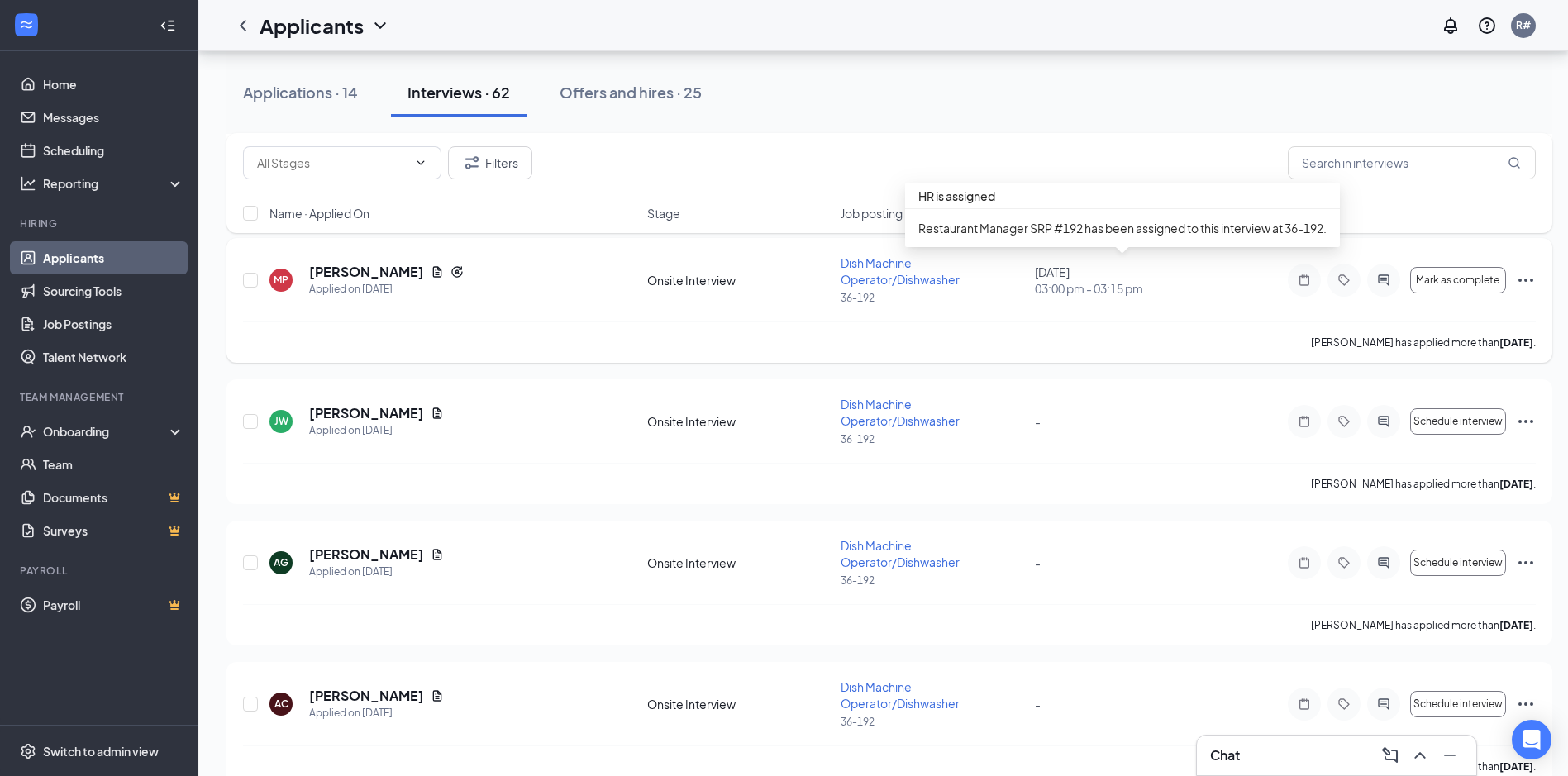
click at [558, 280] on span "03:00 pm - 03:15 pm" at bounding box center [1127, 288] width 184 height 16
click at [558, 274] on div "[DATE] 03:00 pm - 03:15 pm" at bounding box center [1127, 280] width 184 height 33
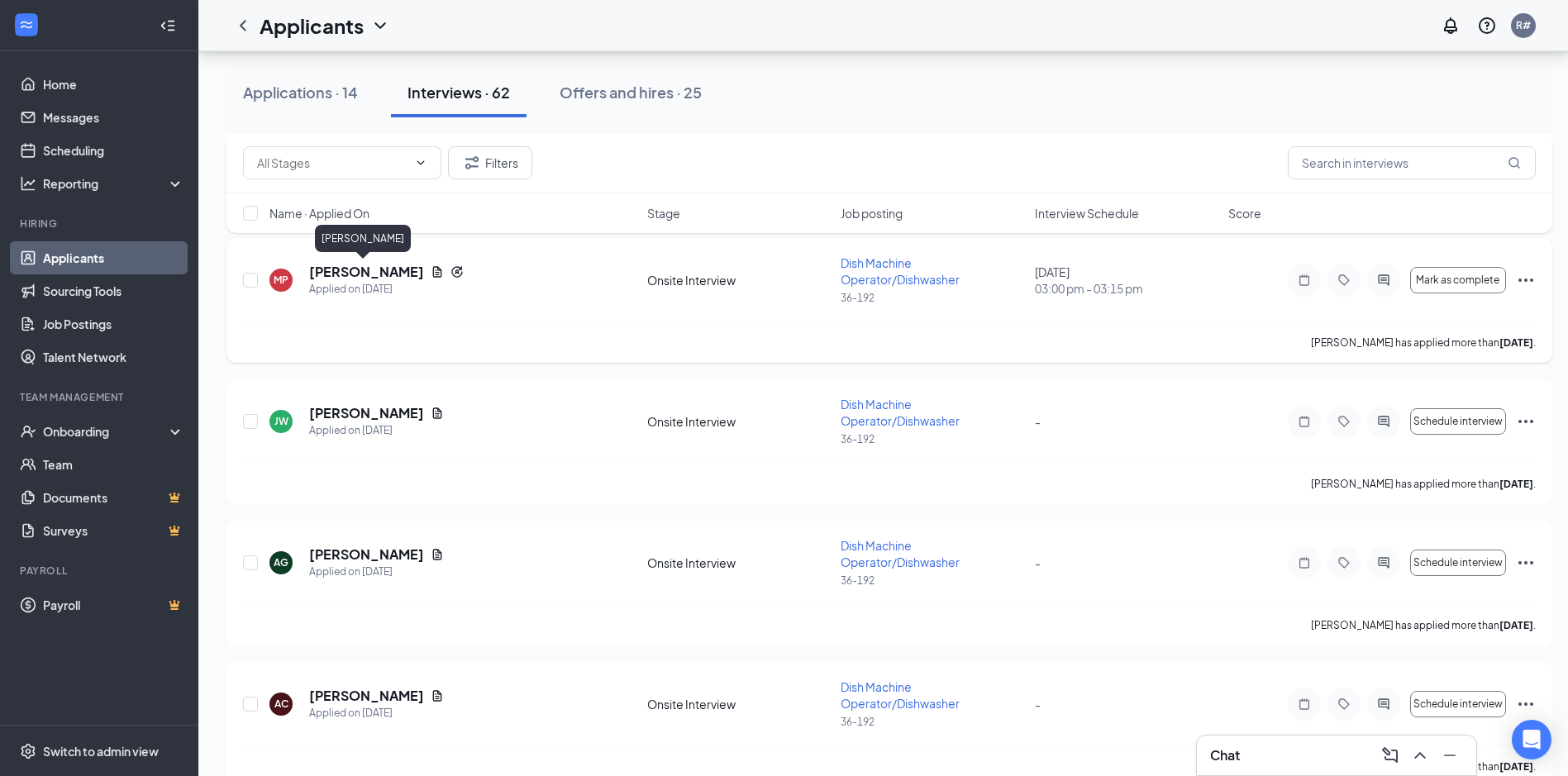
click at [348, 272] on h5 "[PERSON_NAME]" at bounding box center [366, 272] width 115 height 18
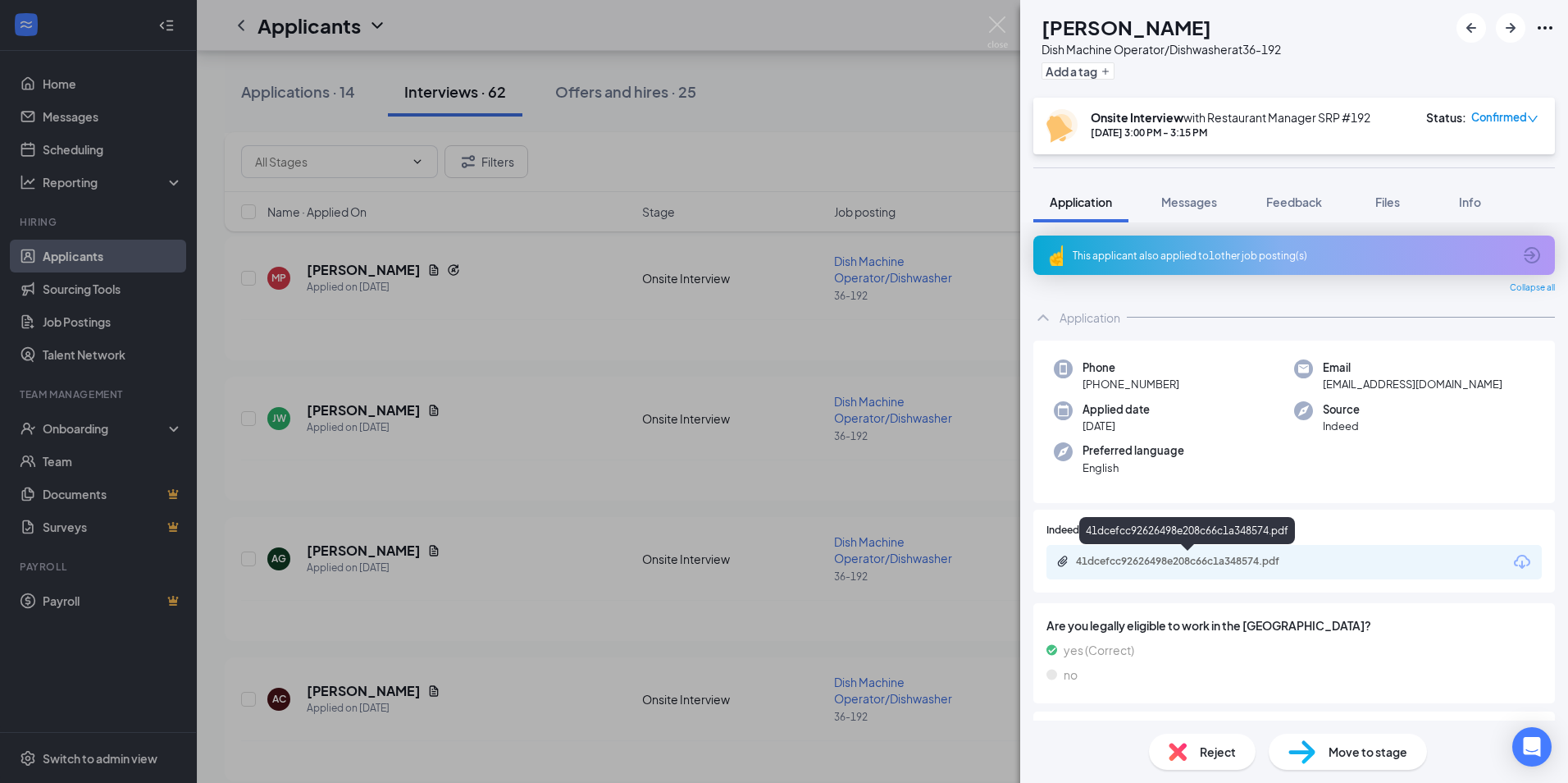
click at [553, 568] on div "41dcefcc92626498e208c66c1a348574.pdf" at bounding box center [1189, 563] width 266 height 16
click at [553, 27] on img at bounding box center [998, 32] width 20 height 32
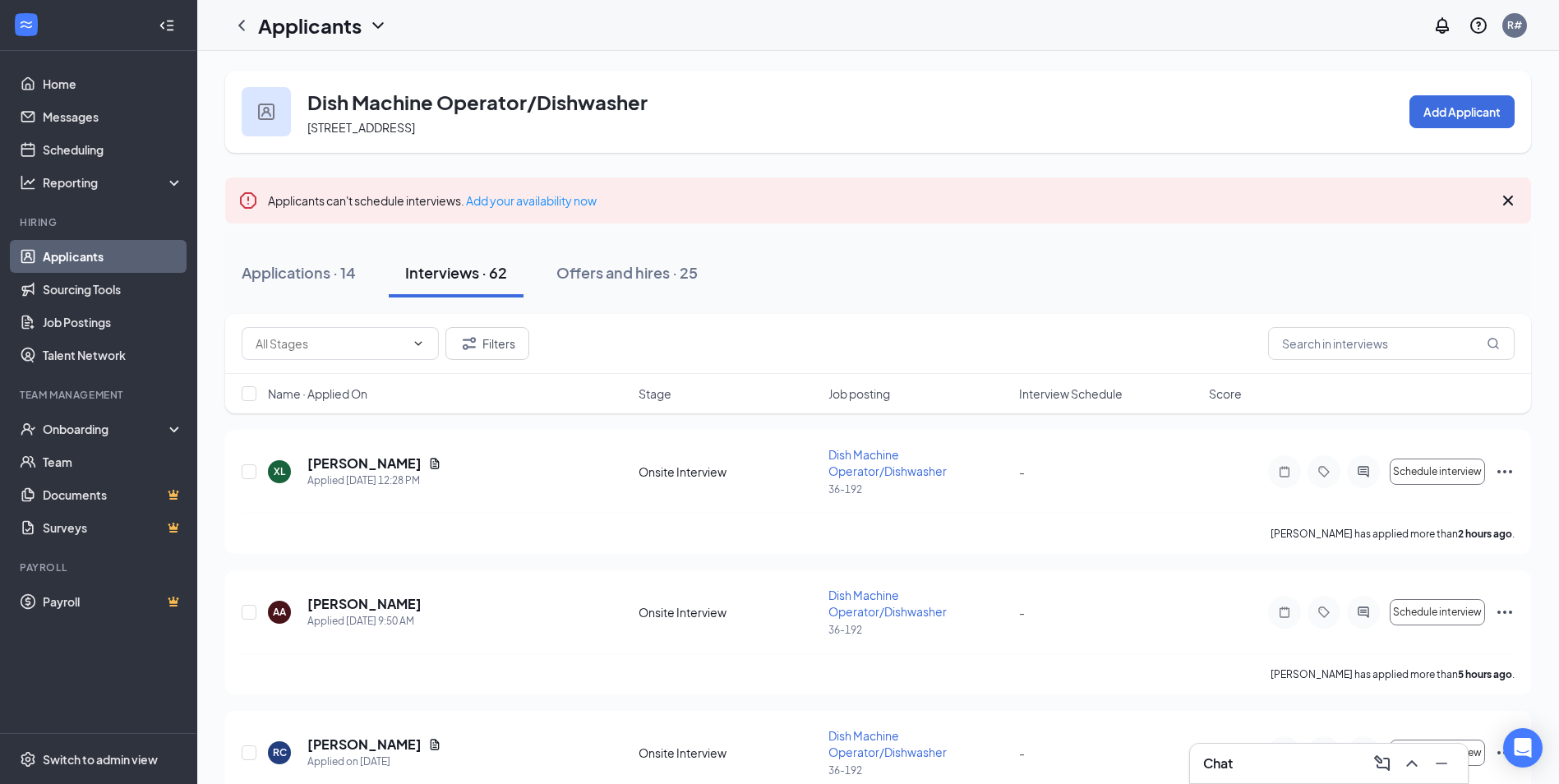
click at [74, 261] on link "Applicants" at bounding box center [113, 256] width 141 height 33
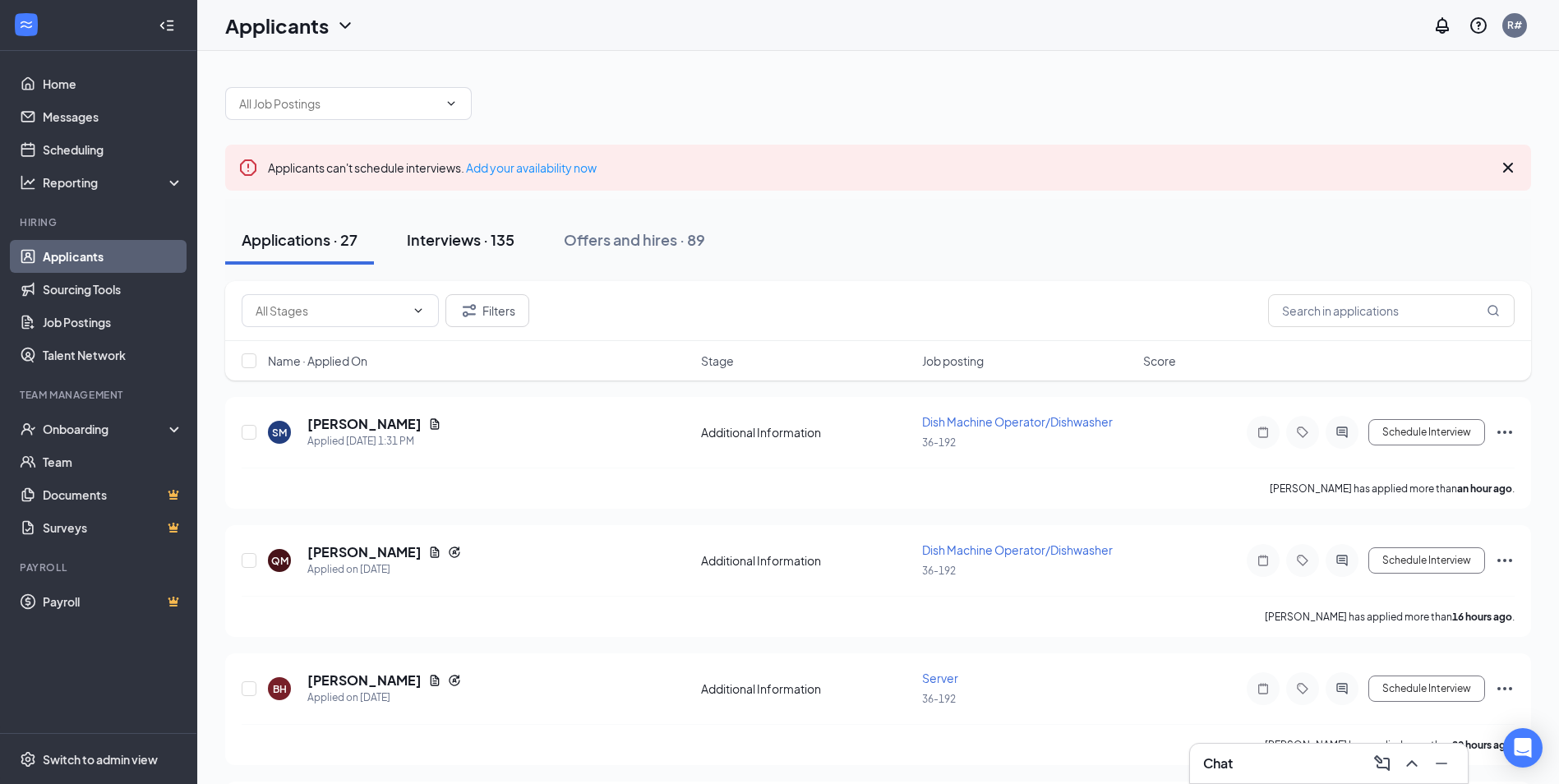
click at [445, 241] on div "Interviews · 135" at bounding box center [460, 239] width 108 height 20
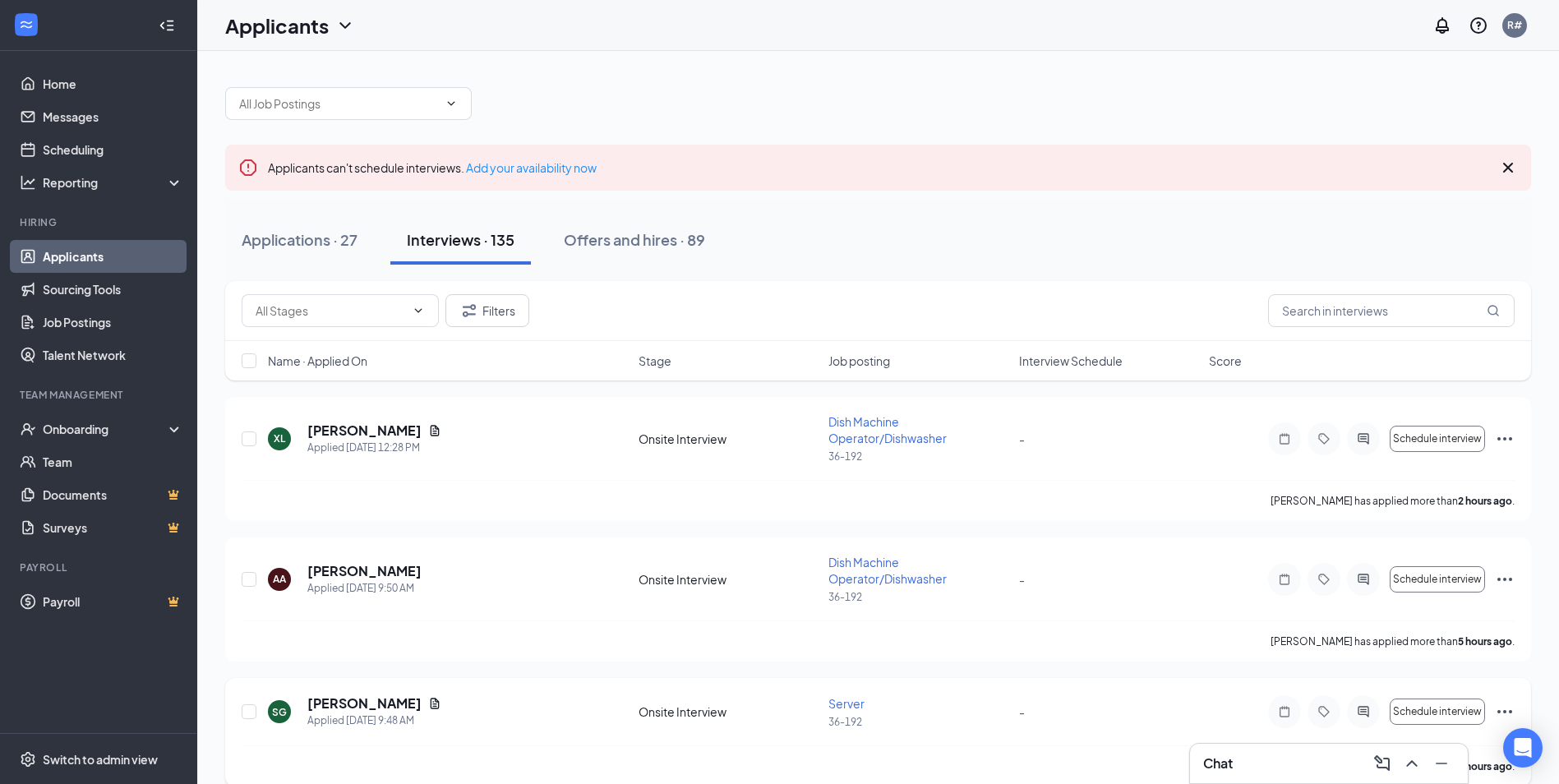
click at [555, 662] on span "Server" at bounding box center [847, 703] width 37 height 15
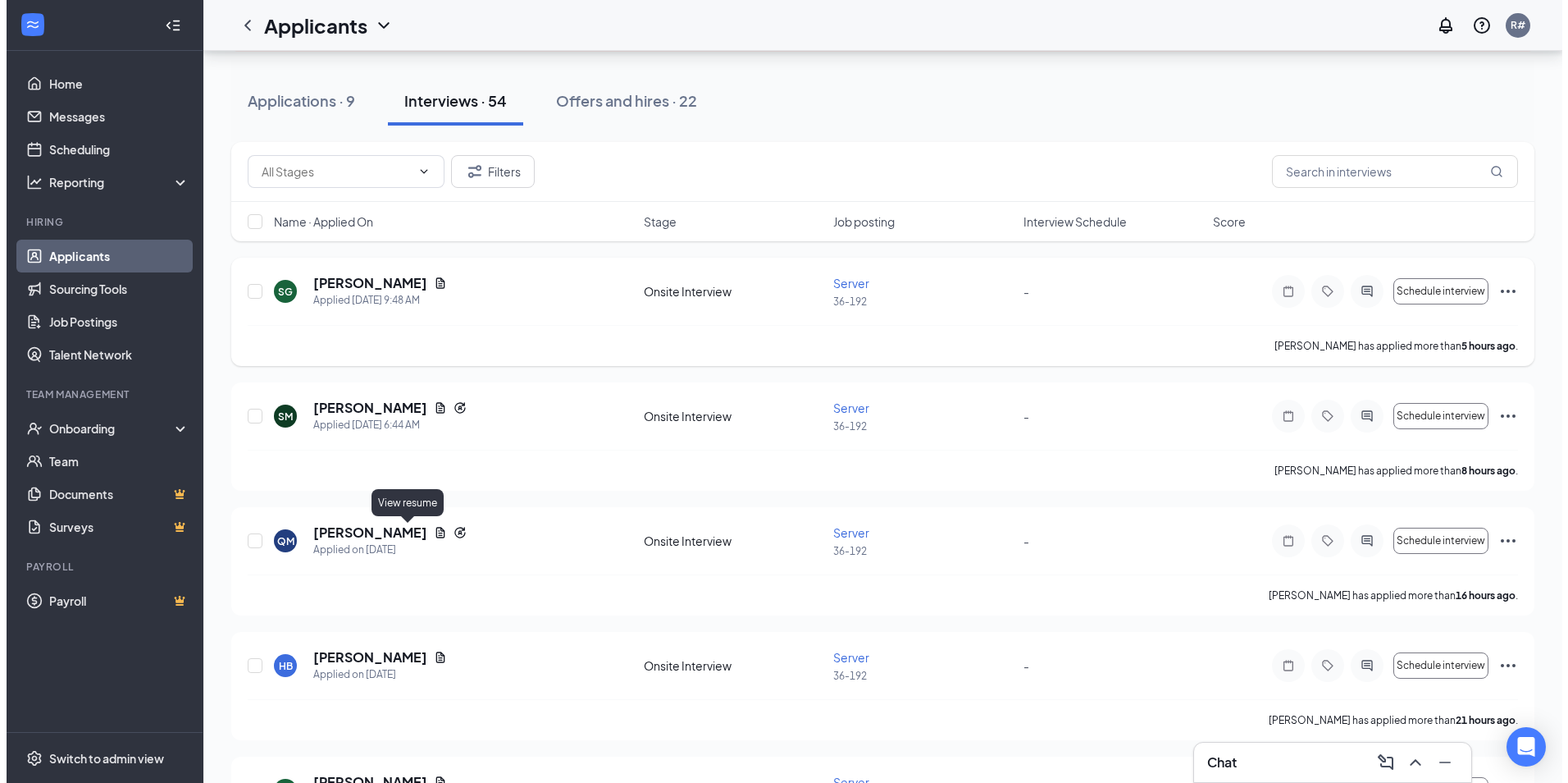
scroll to position [164, 0]
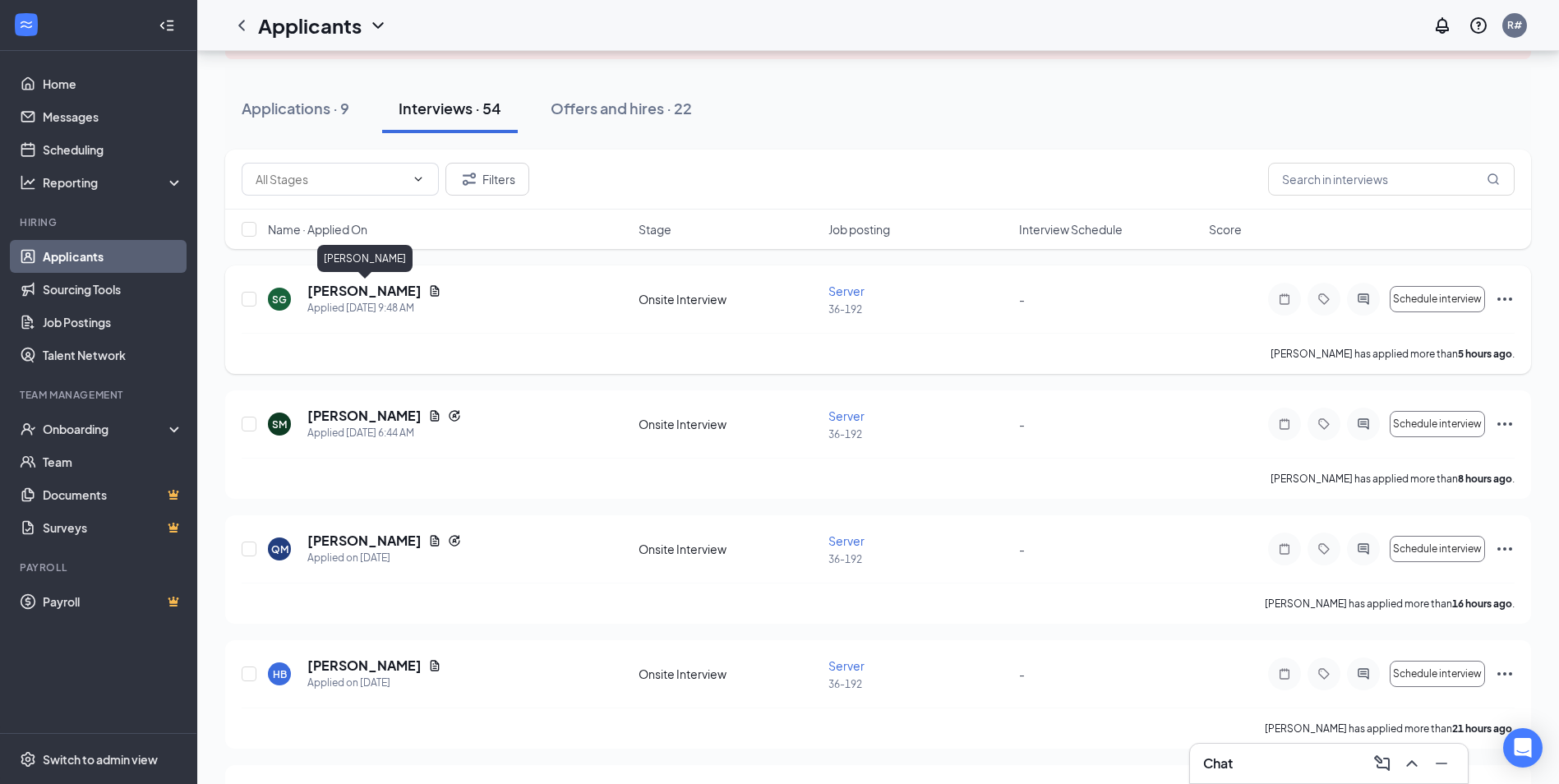
click at [395, 295] on h5 "[PERSON_NAME]" at bounding box center [364, 291] width 114 height 18
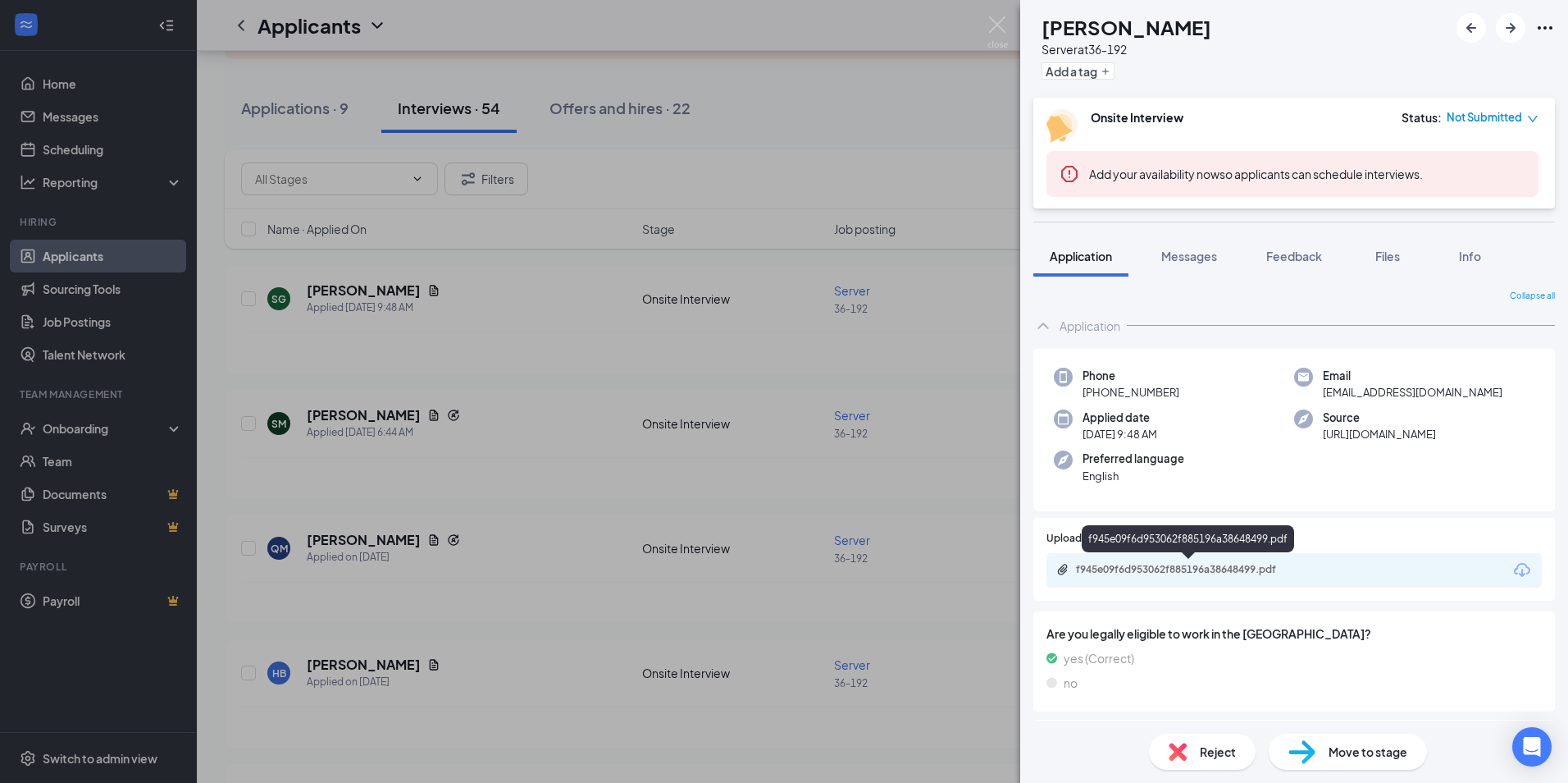
click at [553, 566] on div "f945e09f6d953062f885196a38648499.pdf" at bounding box center [1190, 569] width 229 height 13
click at [553, 26] on img at bounding box center [998, 32] width 20 height 32
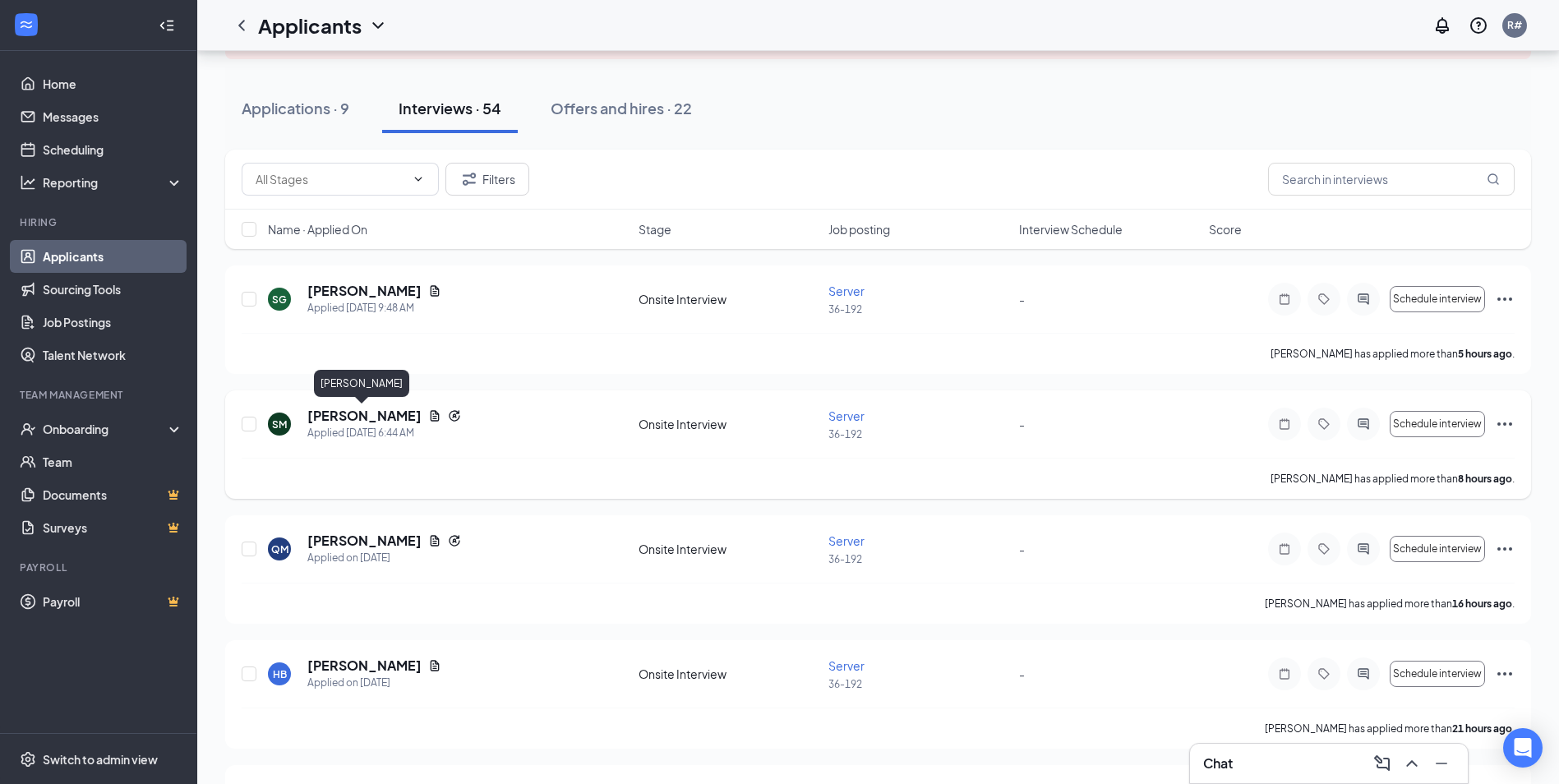
click at [337, 415] on h5 "[PERSON_NAME]" at bounding box center [364, 416] width 114 height 18
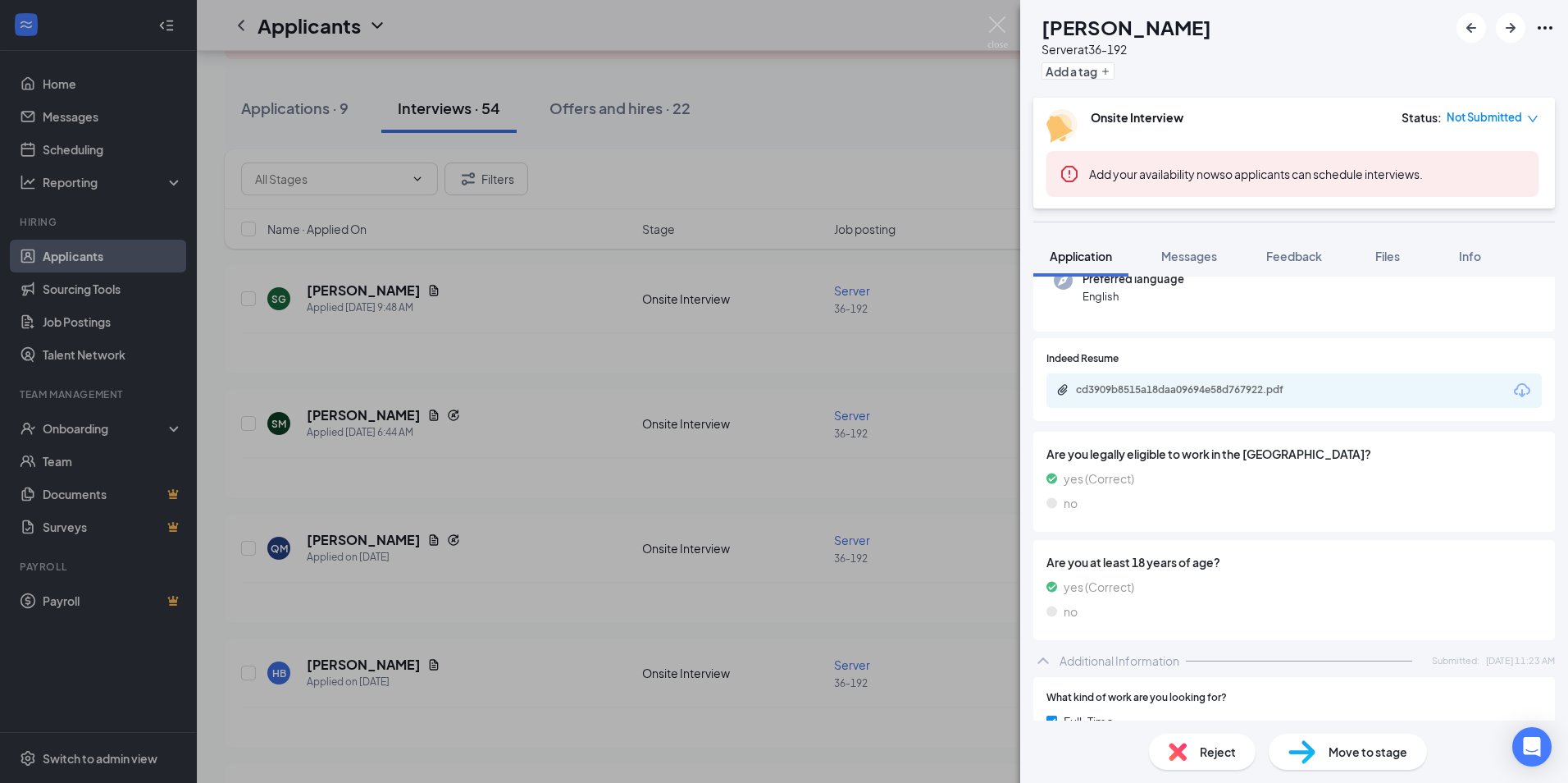
scroll to position [246, 0]
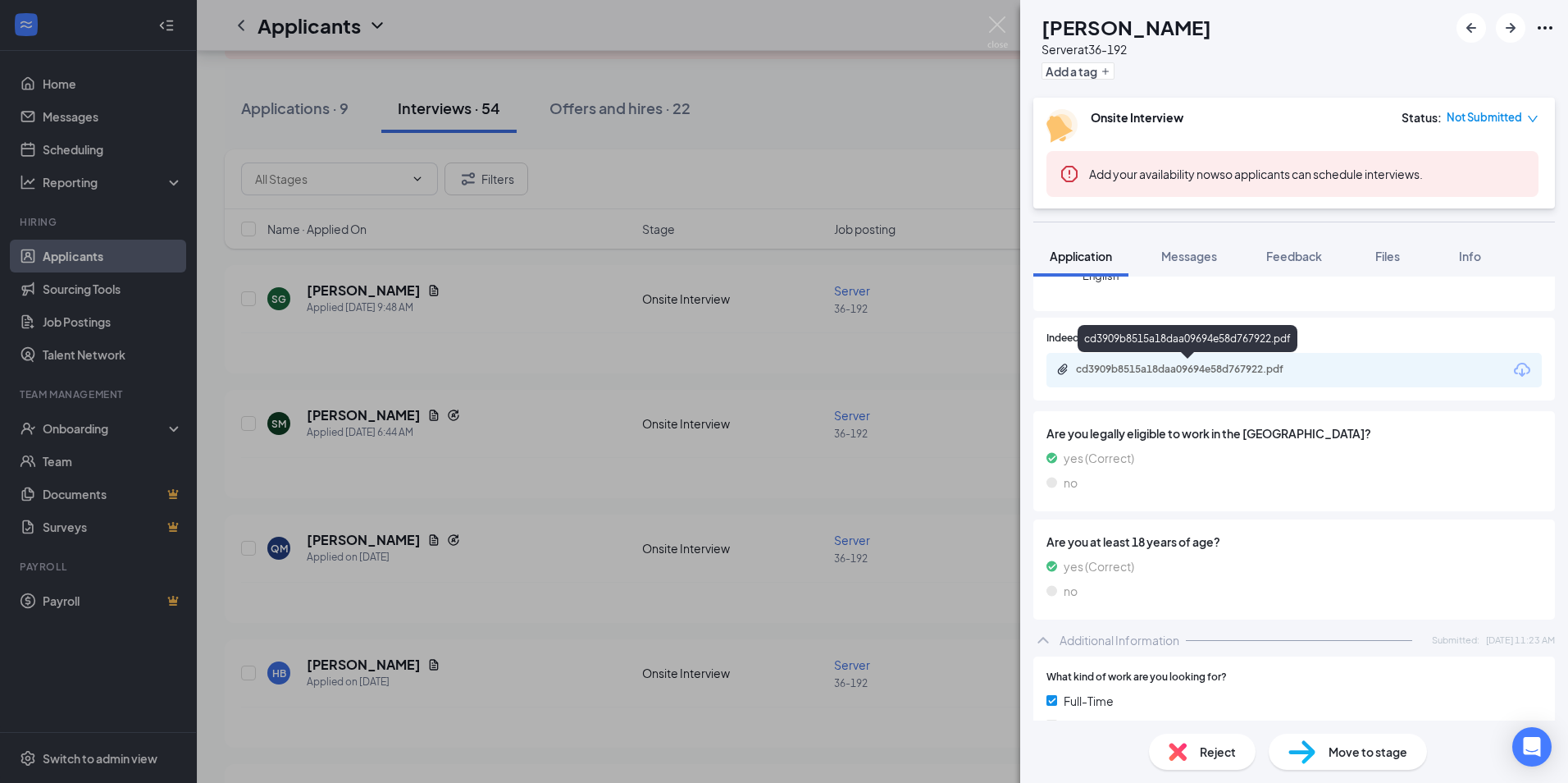
click at [553, 365] on div "cd3909b8515a18daa09694e58d767922.pdf" at bounding box center [1190, 369] width 229 height 13
